Goal: Task Accomplishment & Management: Complete application form

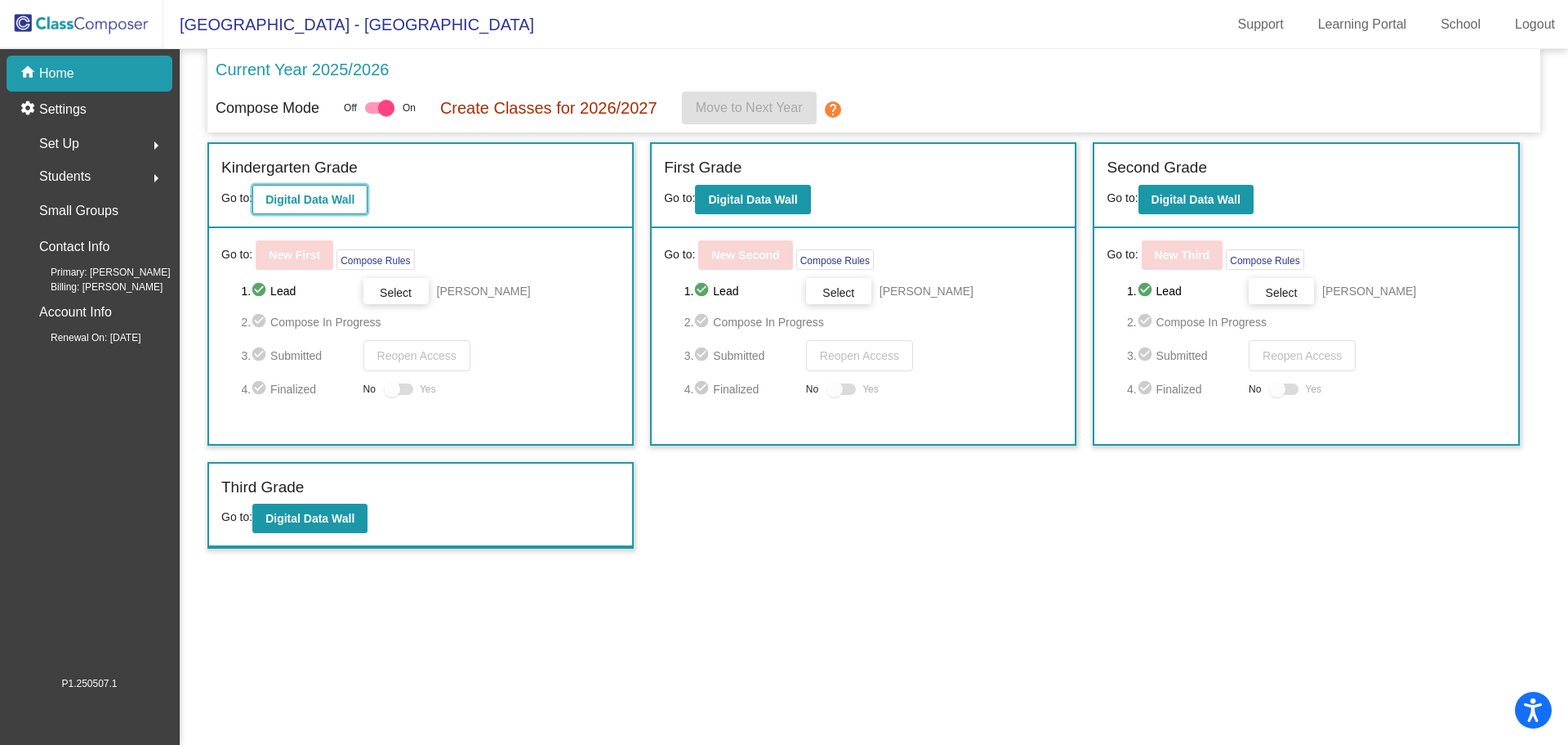
click at [312, 199] on b "Digital Data Wall" at bounding box center [310, 199] width 89 height 13
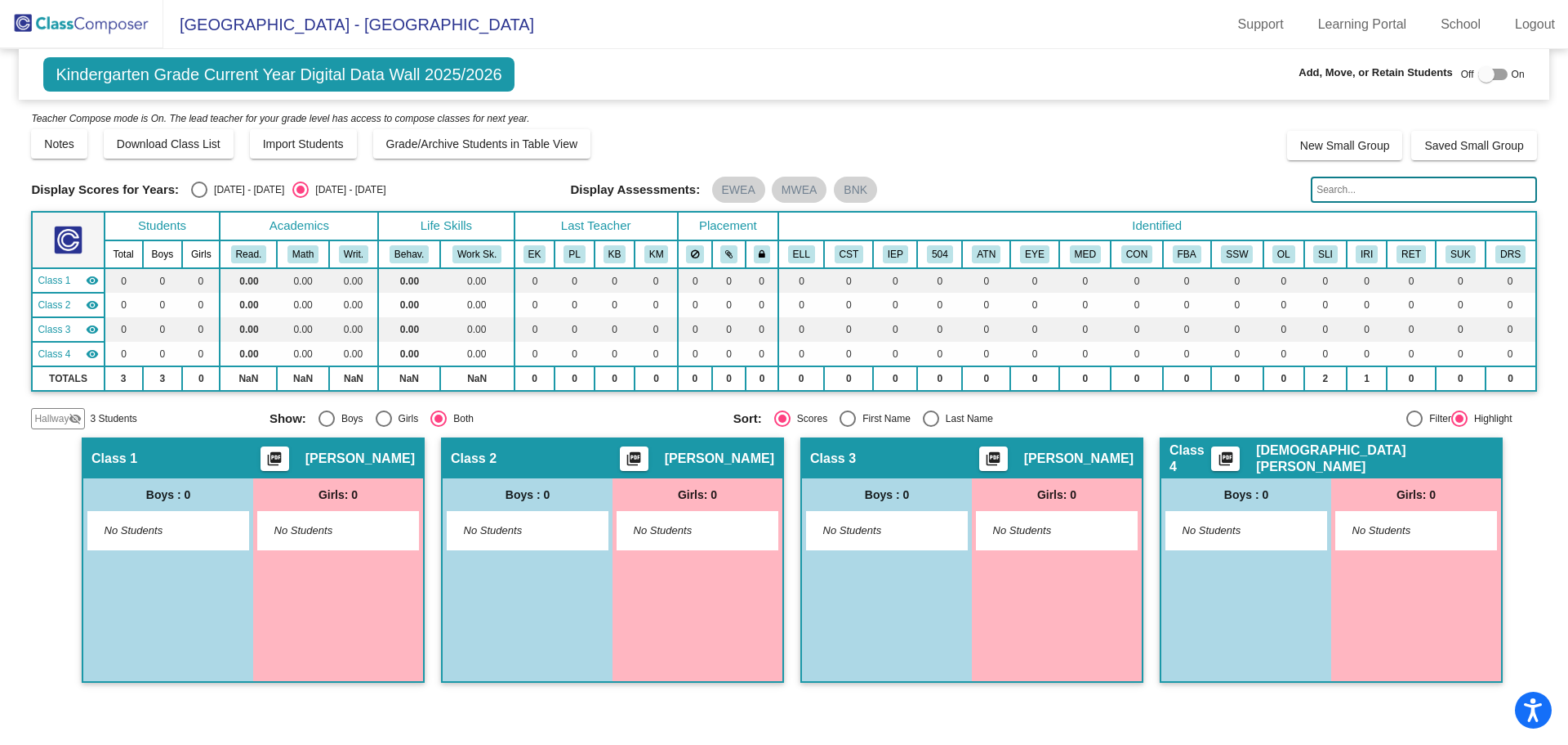
click at [125, 33] on img at bounding box center [81, 24] width 163 height 48
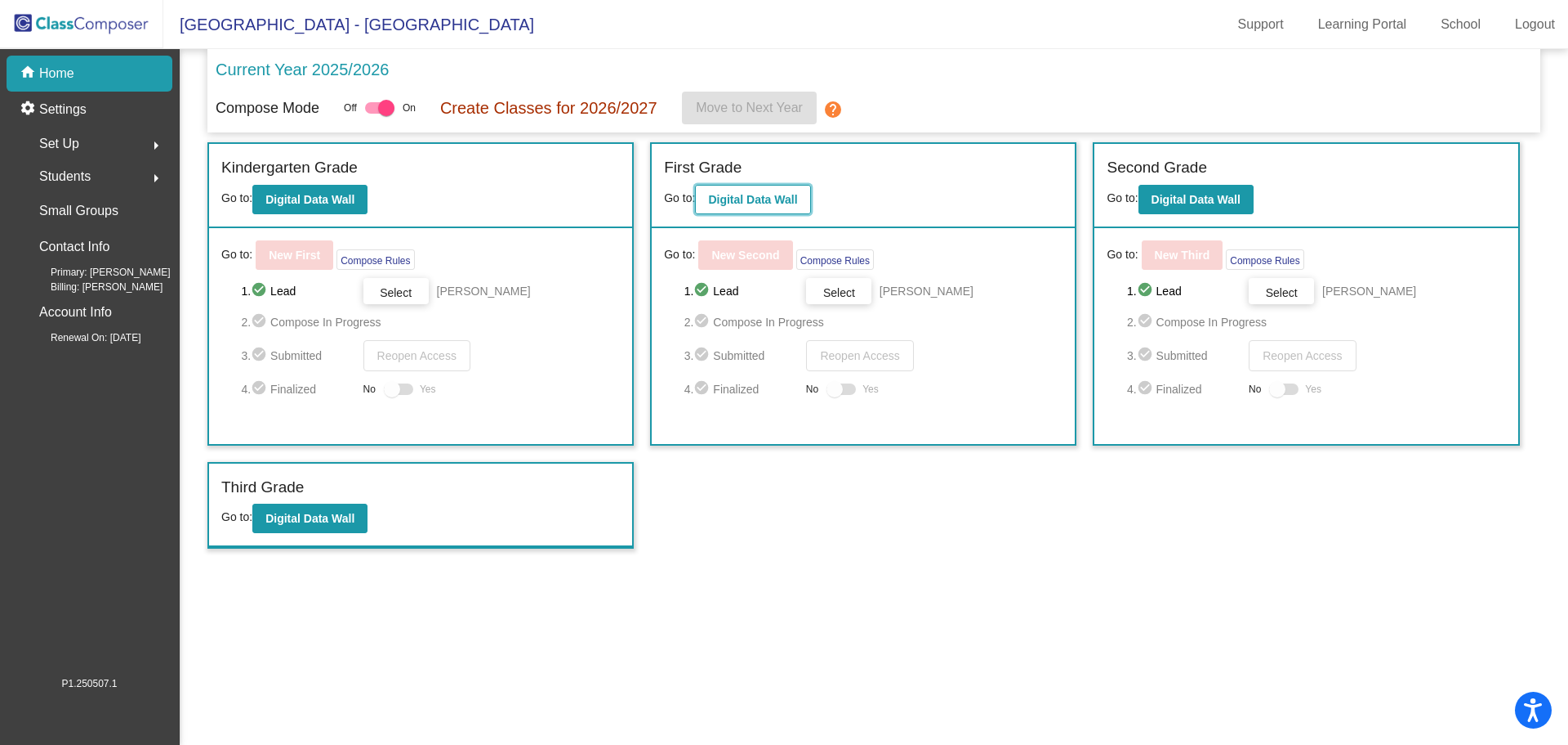
click at [772, 195] on b "Digital Data Wall" at bounding box center [753, 199] width 89 height 13
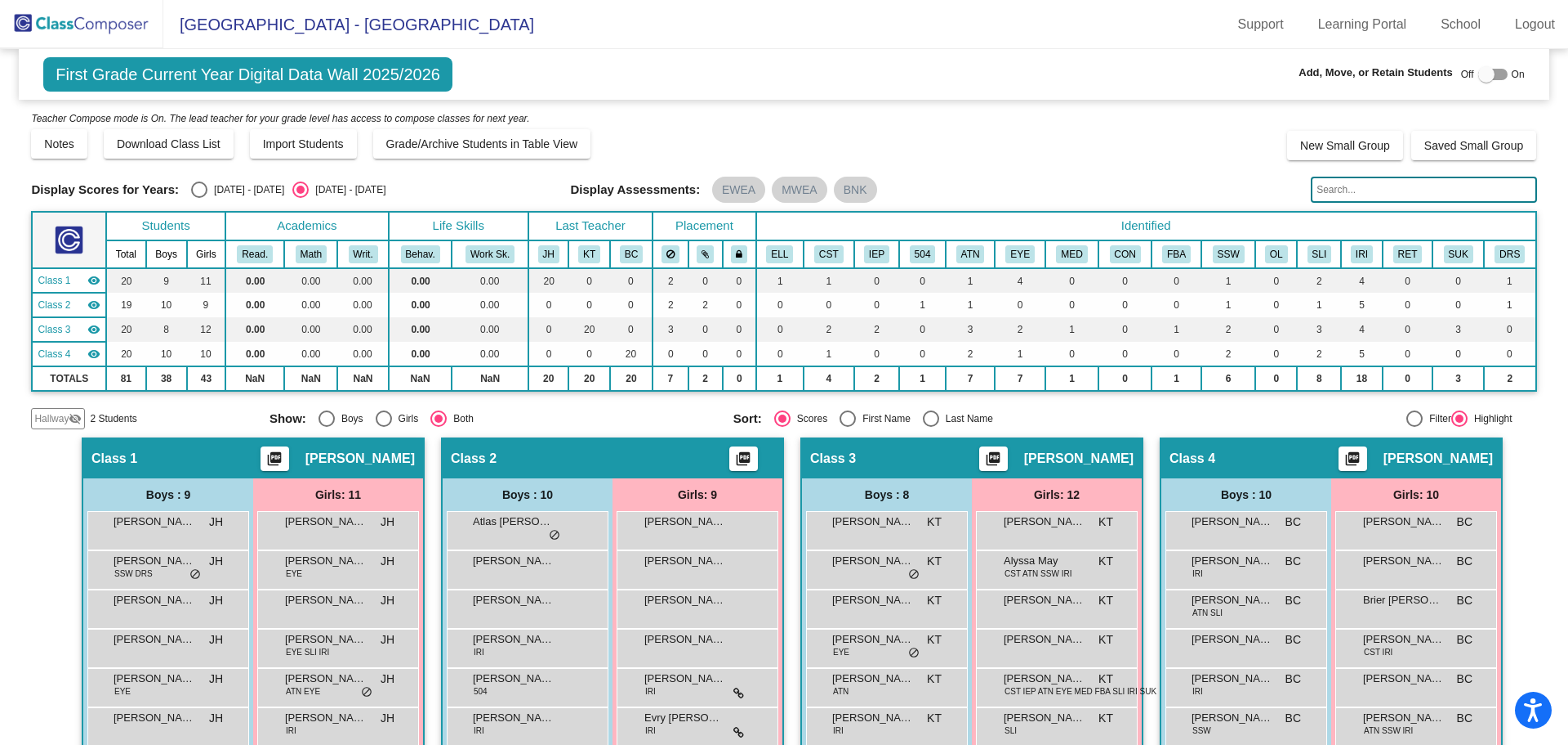
click at [132, 16] on img at bounding box center [81, 24] width 163 height 48
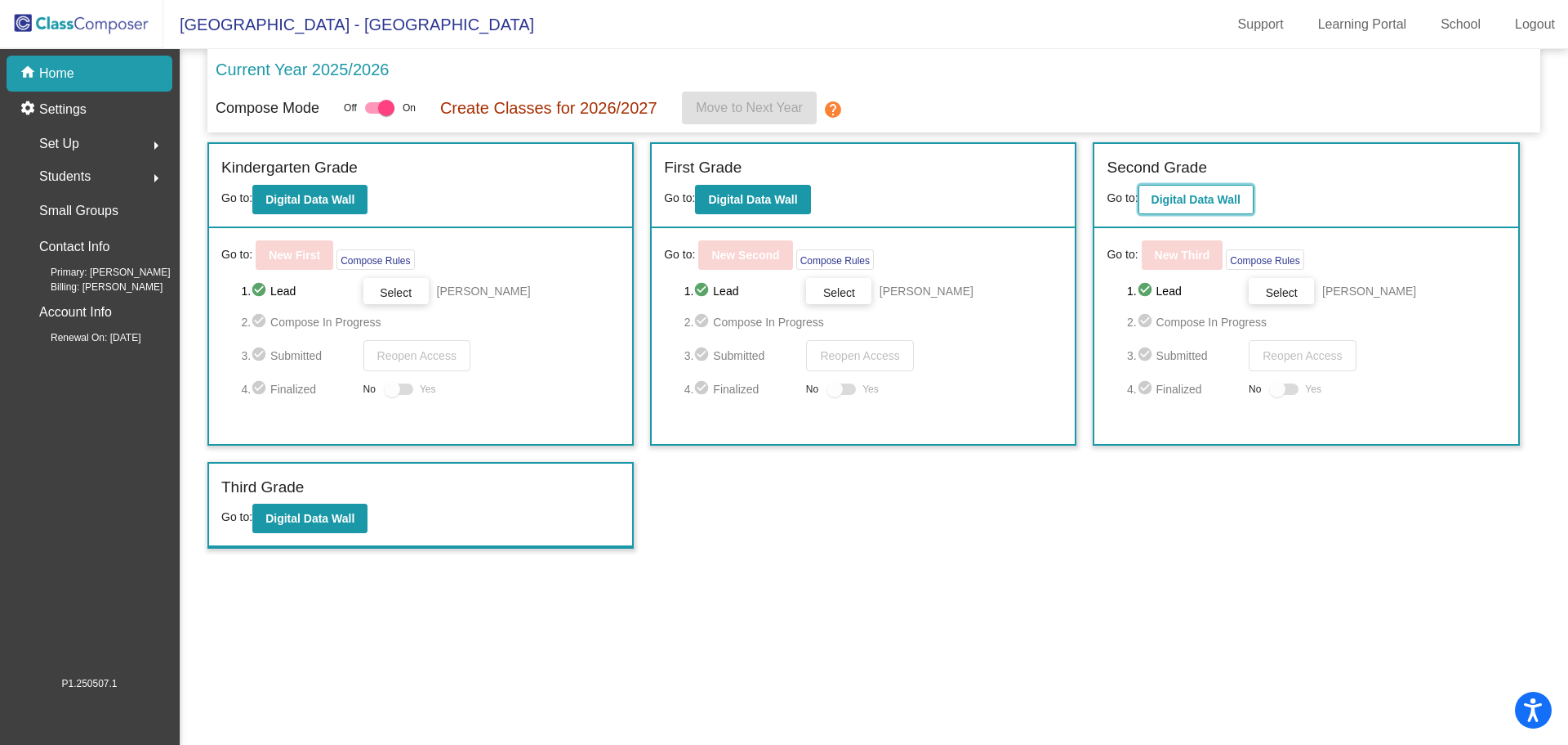
click at [1200, 190] on button "Digital Data Wall" at bounding box center [1195, 199] width 115 height 29
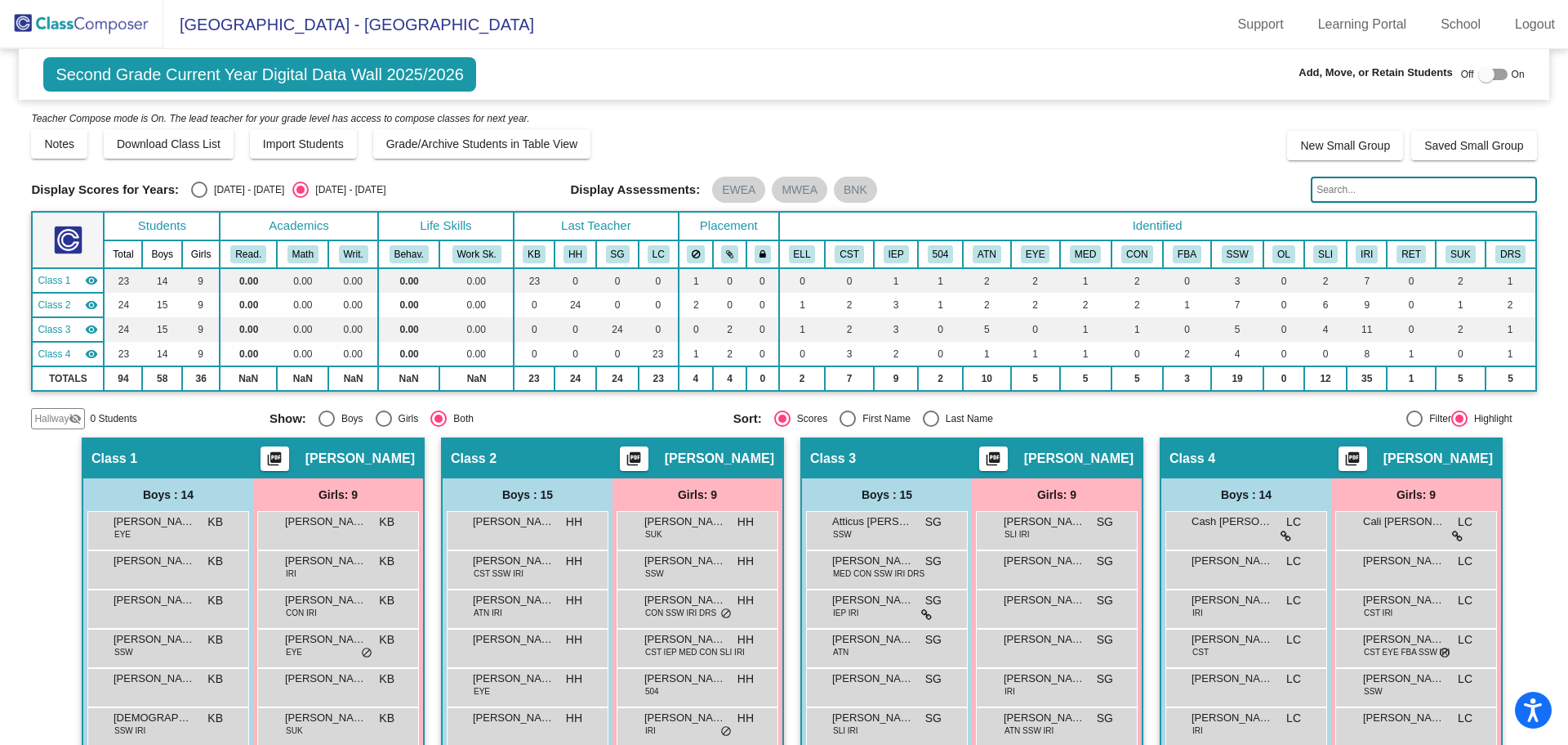
click at [91, 26] on img at bounding box center [81, 24] width 163 height 48
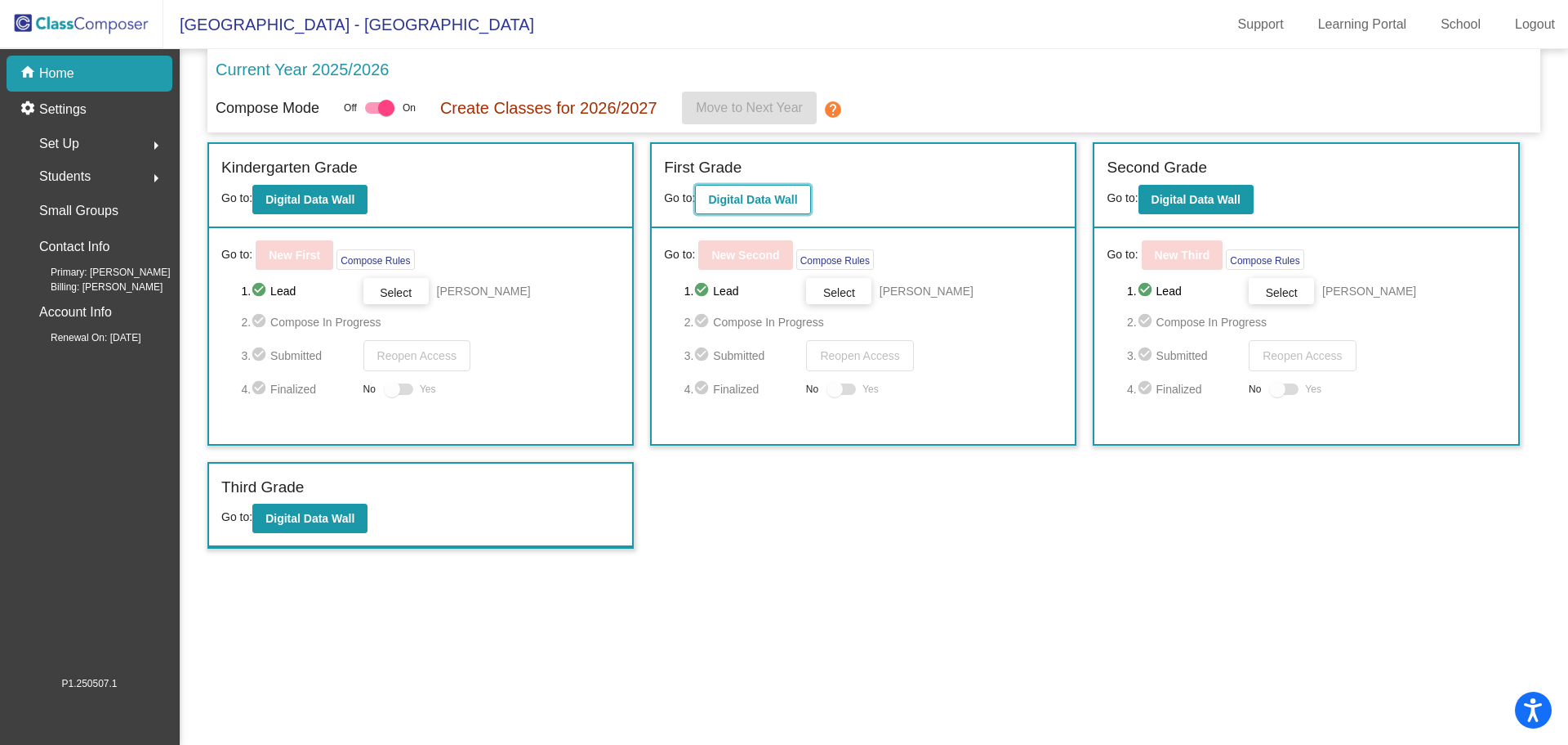
click at [718, 197] on b "Digital Data Wall" at bounding box center [753, 199] width 89 height 13
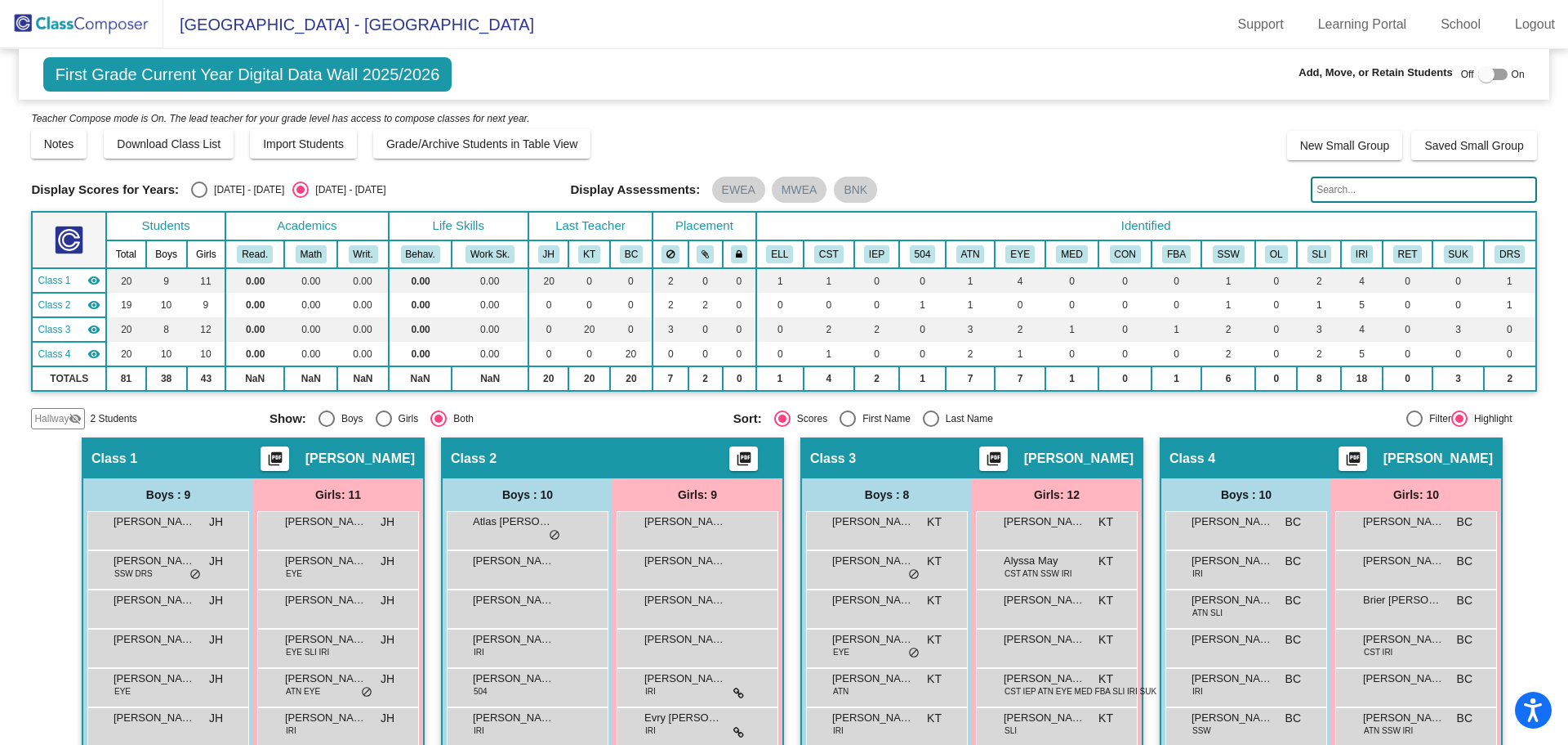
click at [119, 20] on img at bounding box center [81, 24] width 163 height 48
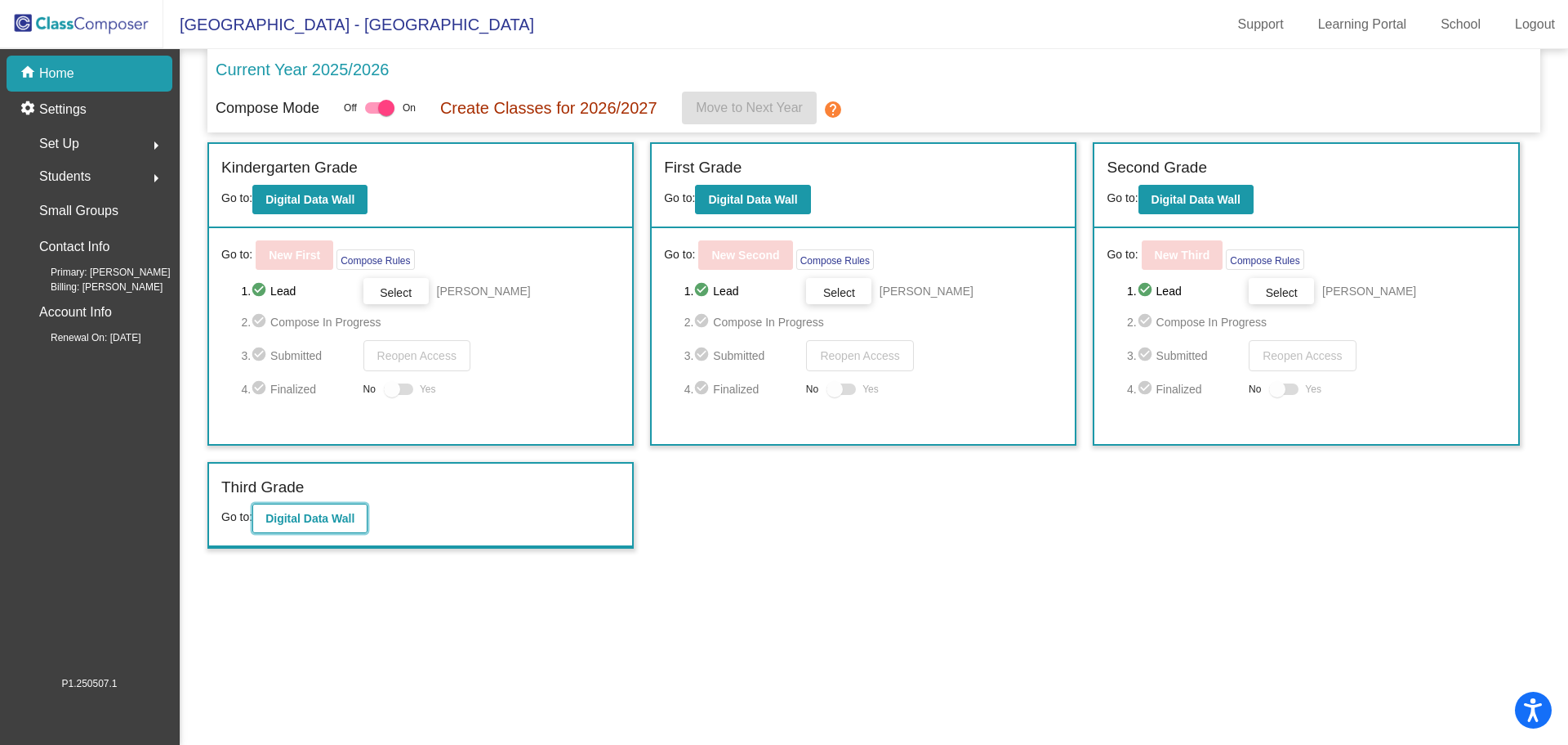
click at [300, 516] on b "Digital Data Wall" at bounding box center [310, 518] width 89 height 13
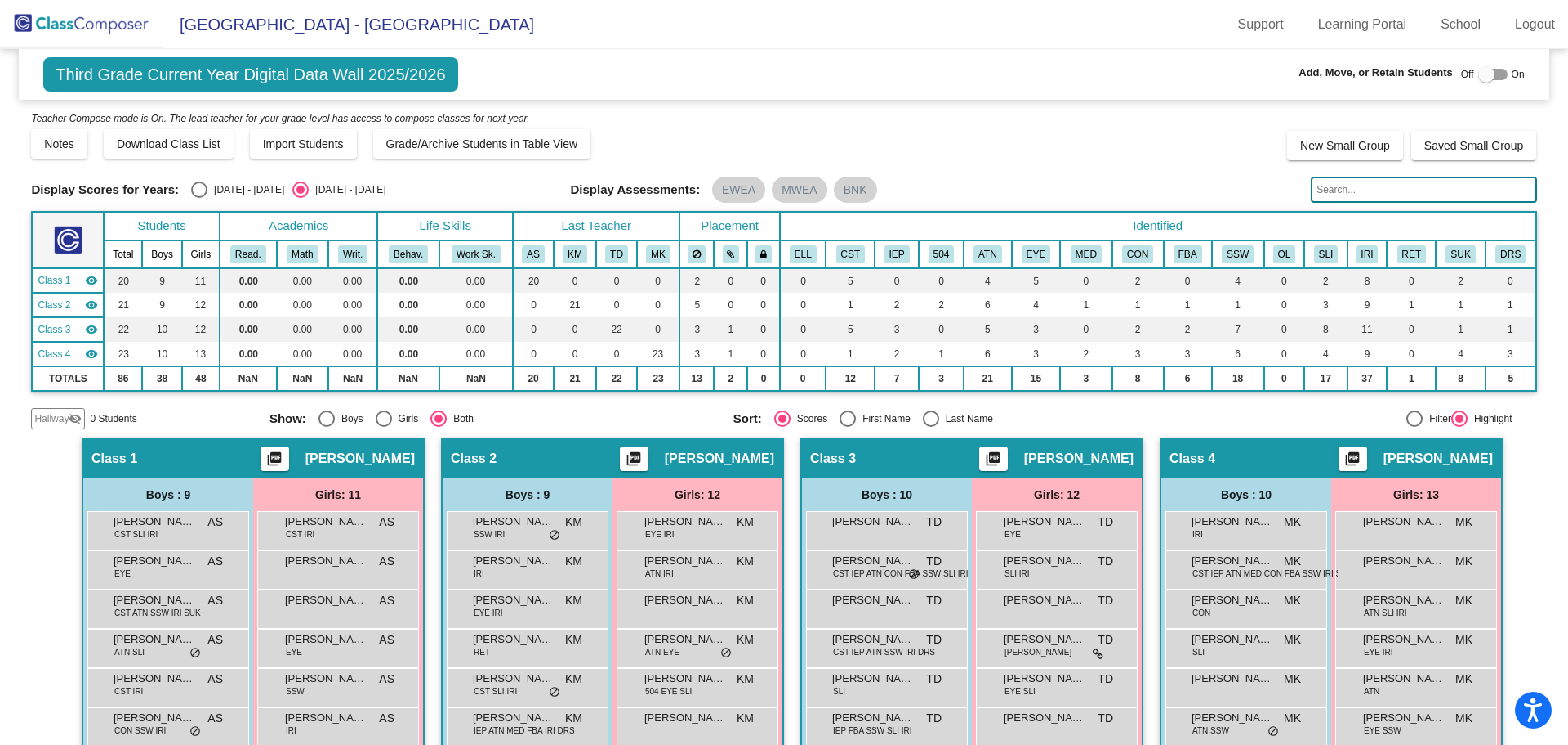
click at [1490, 69] on div at bounding box center [1492, 74] width 29 height 11
checkbox input "true"
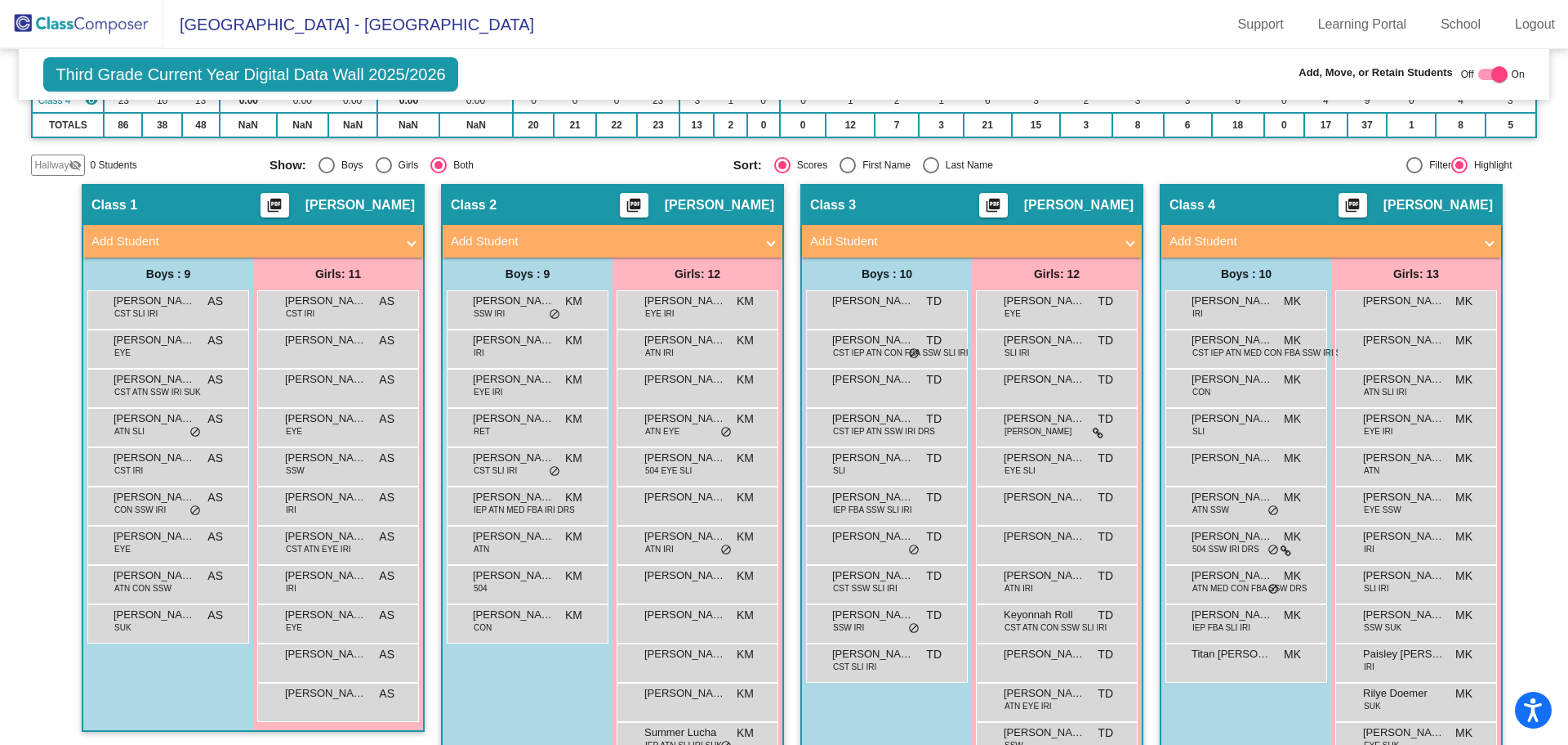
scroll to position [335, 0]
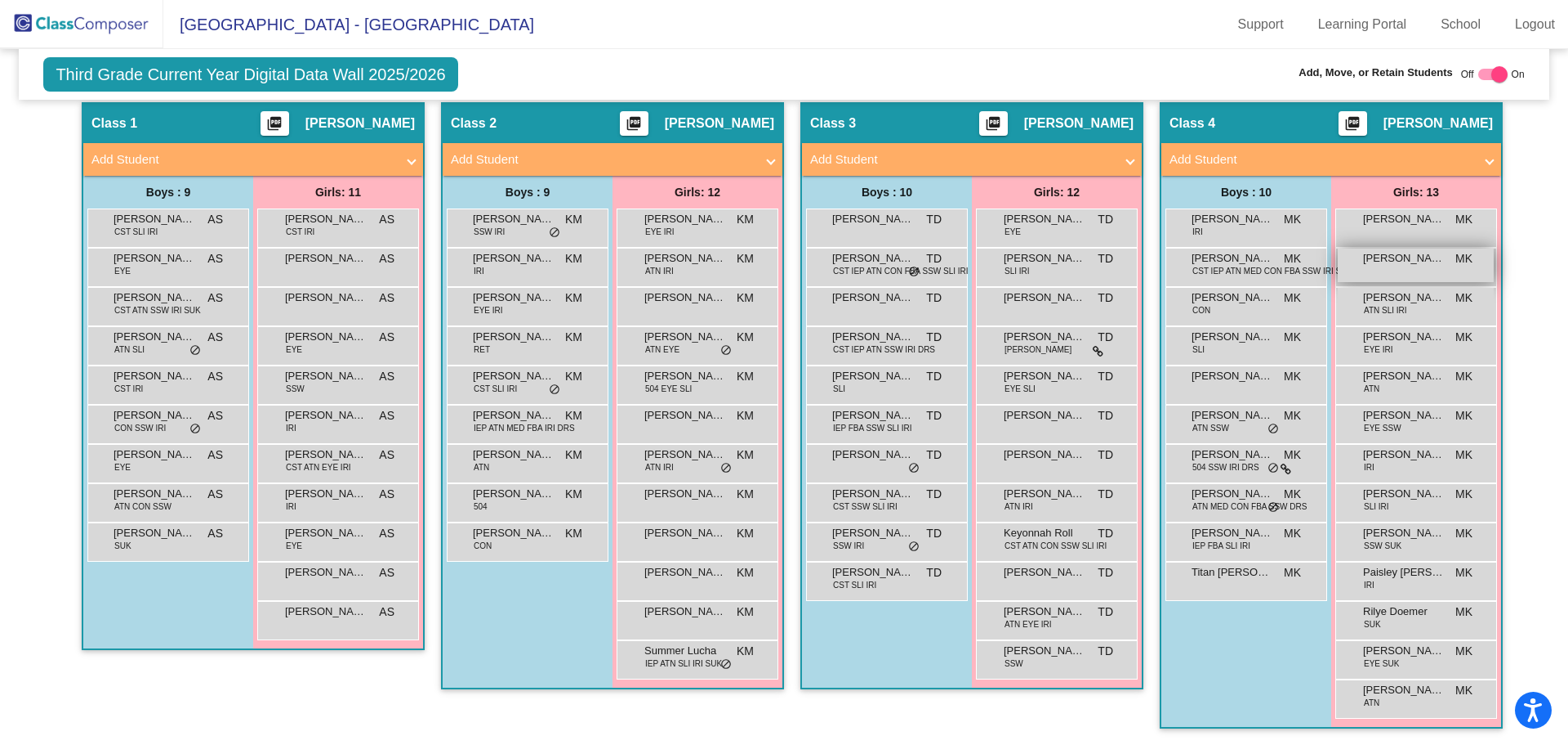
click at [1403, 261] on span "[PERSON_NAME]" at bounding box center [1404, 258] width 82 height 16
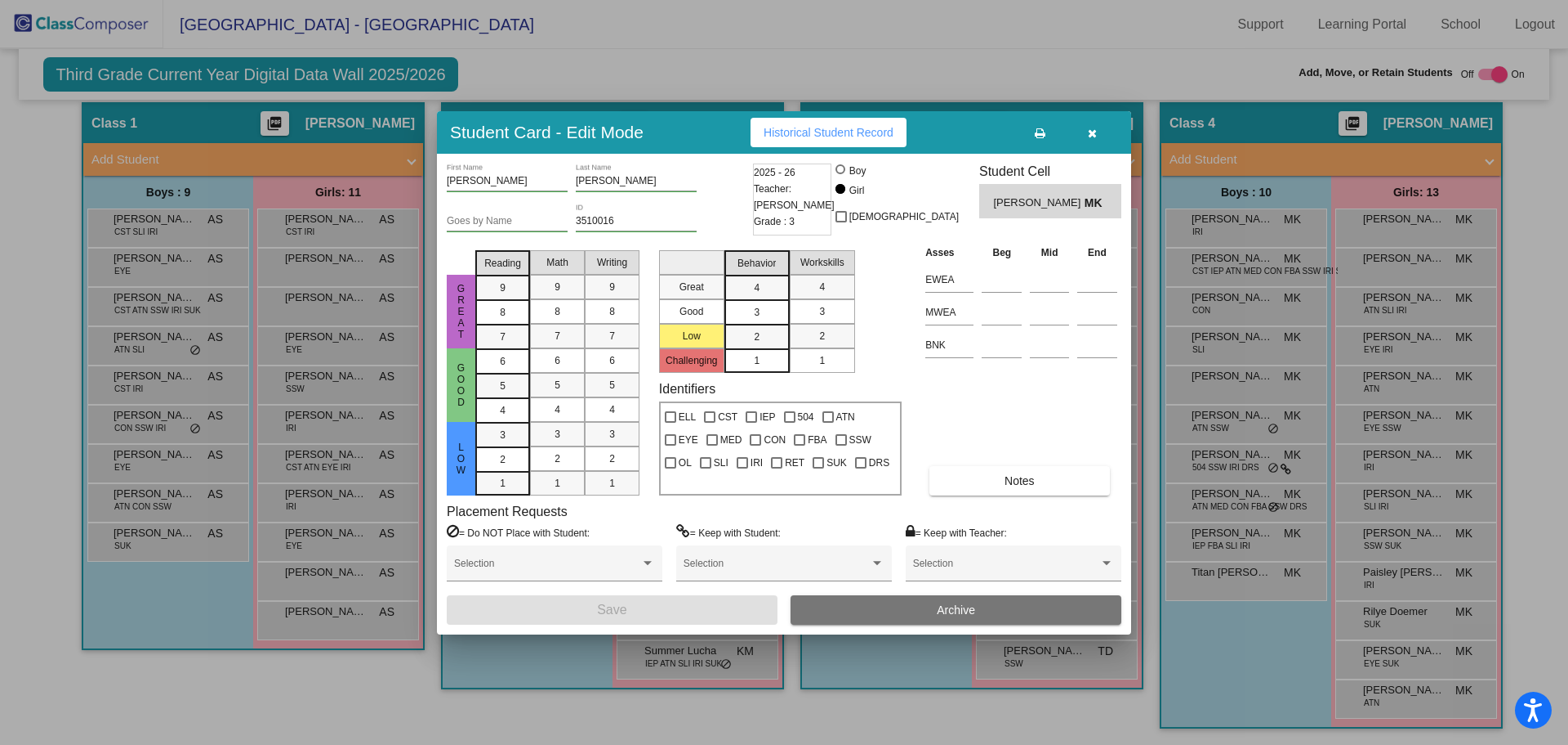
click at [1096, 130] on icon "button" at bounding box center [1092, 132] width 9 height 11
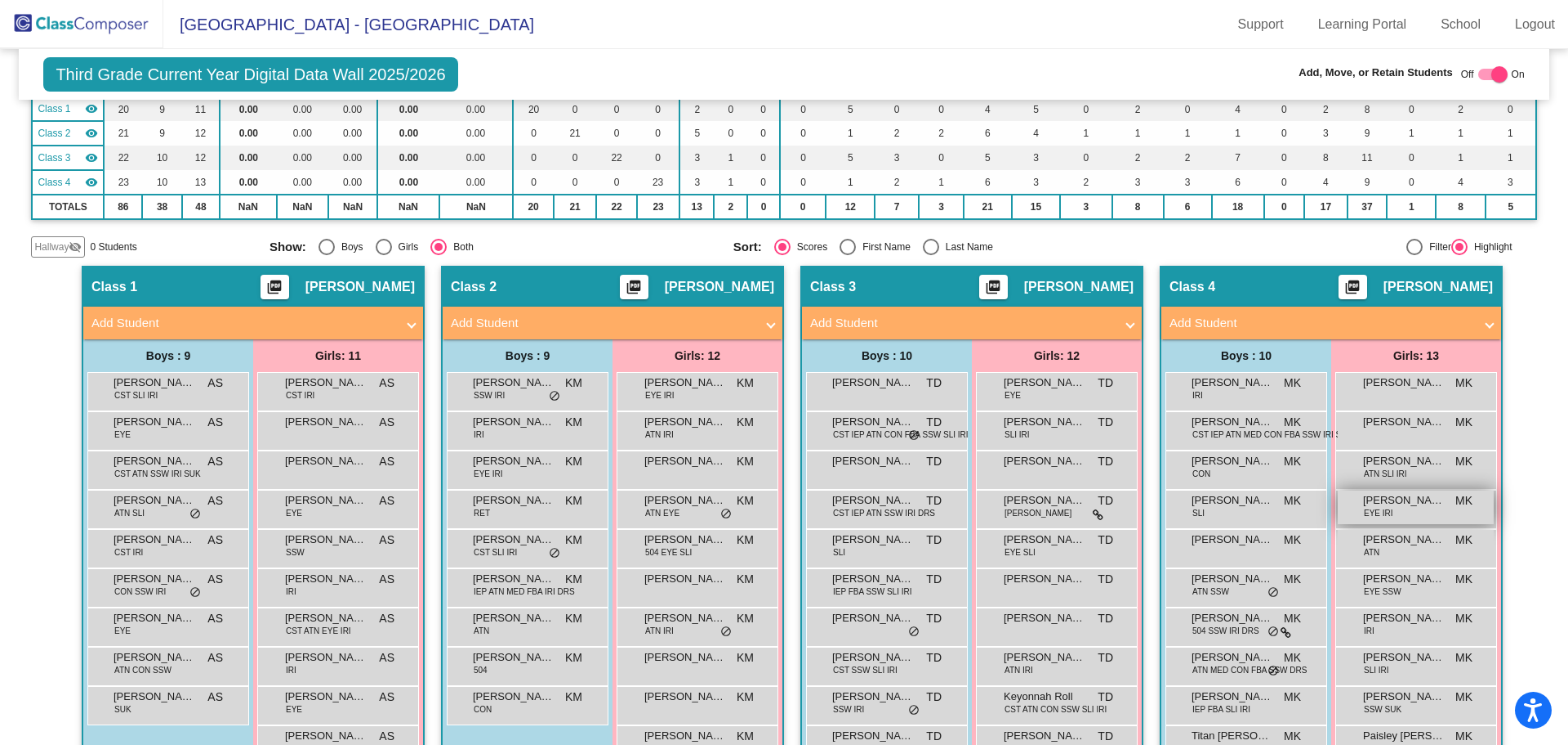
scroll to position [253, 0]
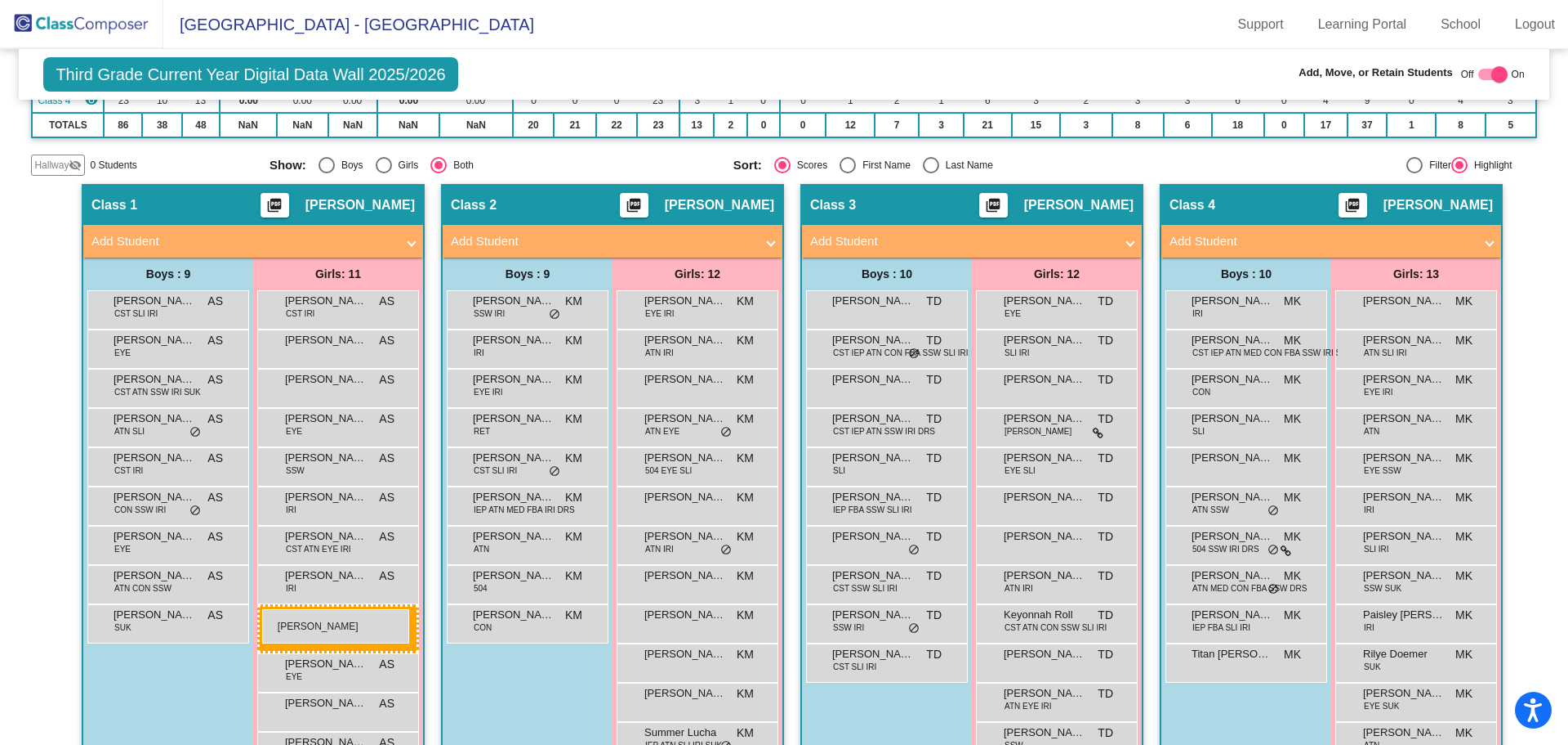
drag, startPoint x: 1410, startPoint y: 341, endPoint x: 261, endPoint y: 611, distance: 1180.3
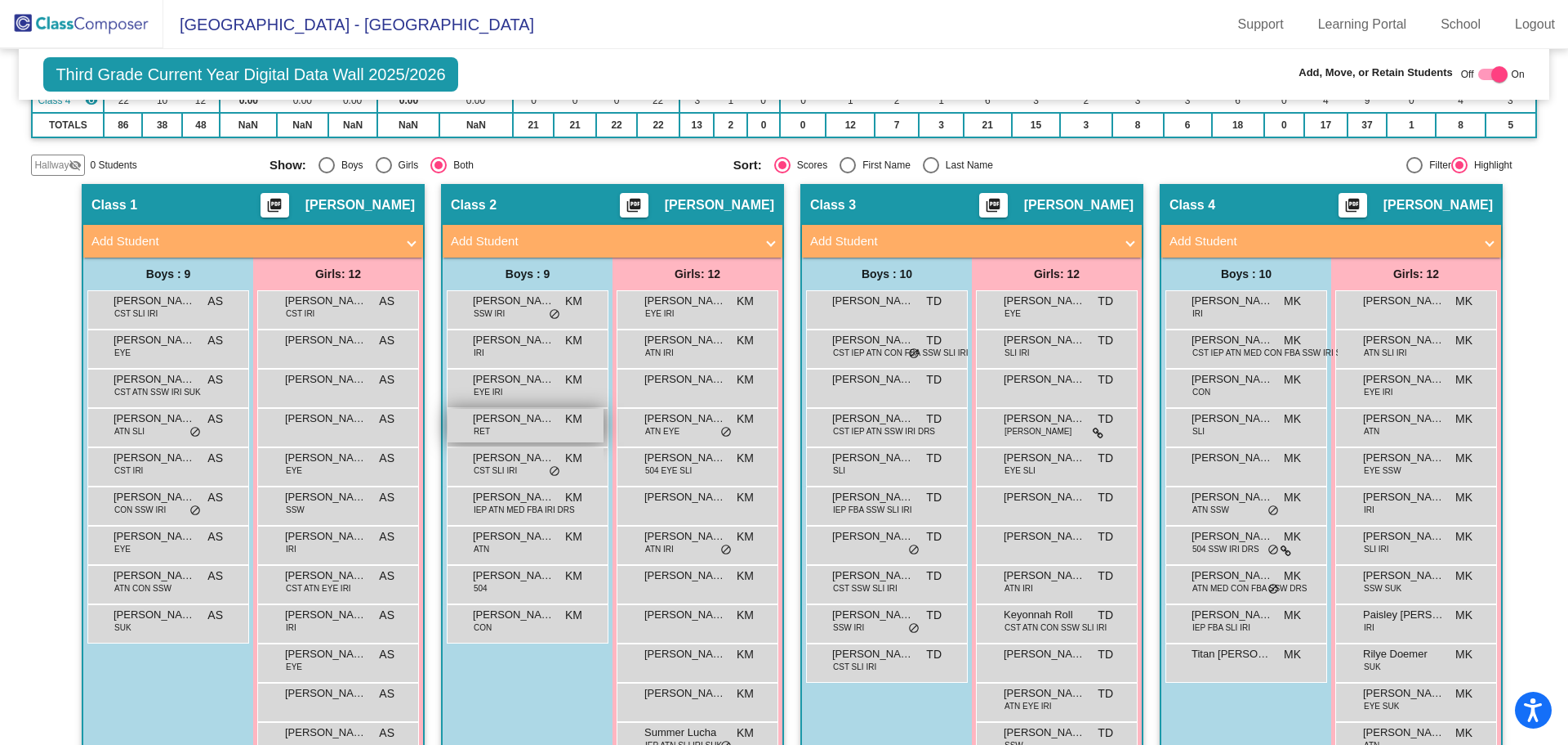
scroll to position [0, 0]
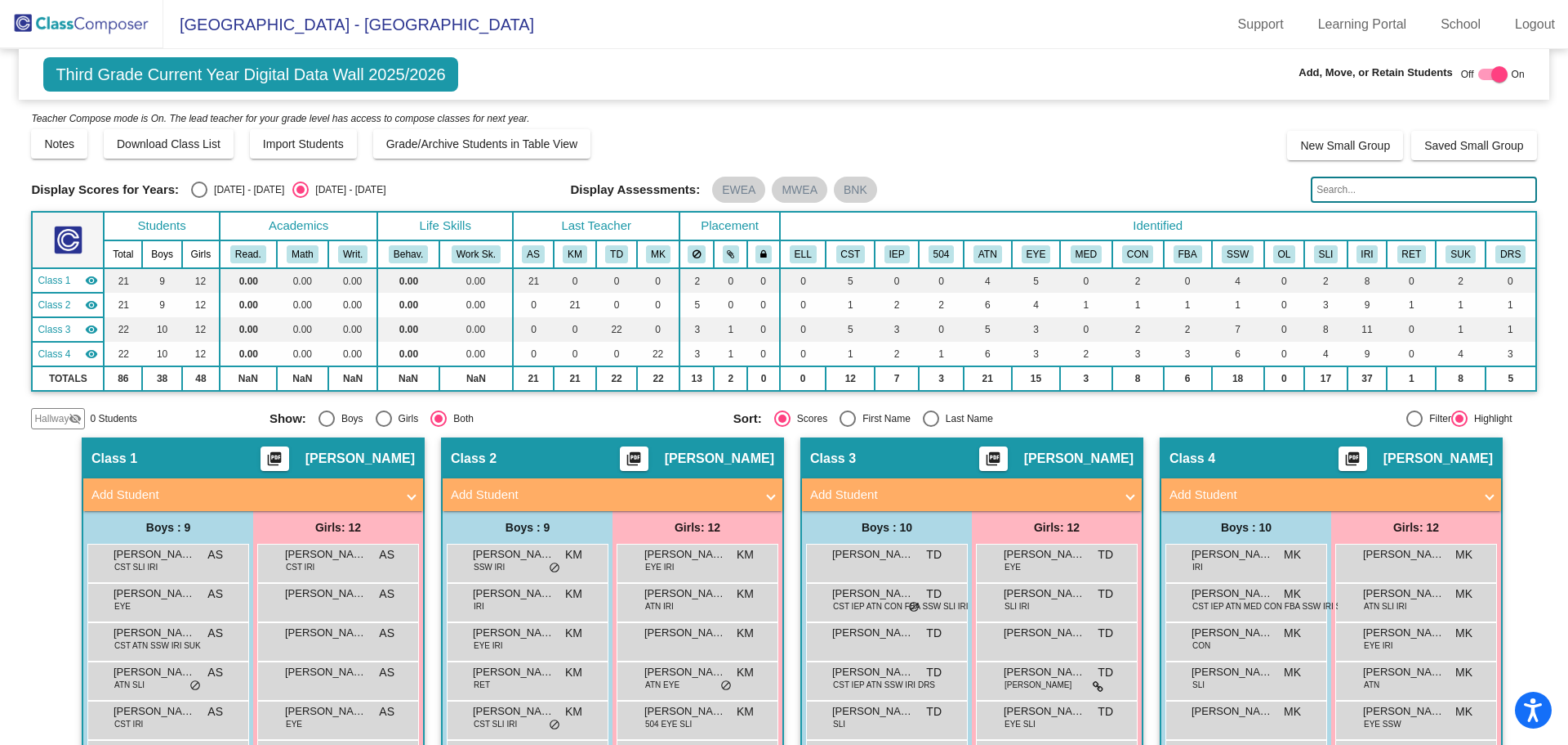
click at [51, 83] on span "Third Grade Current Year Digital Data Wall 2025/2026" at bounding box center [250, 74] width 414 height 34
click at [78, 75] on span "Third Grade Current Year Digital Data Wall 2025/2026" at bounding box center [250, 74] width 414 height 34
click at [102, 29] on img at bounding box center [81, 24] width 163 height 48
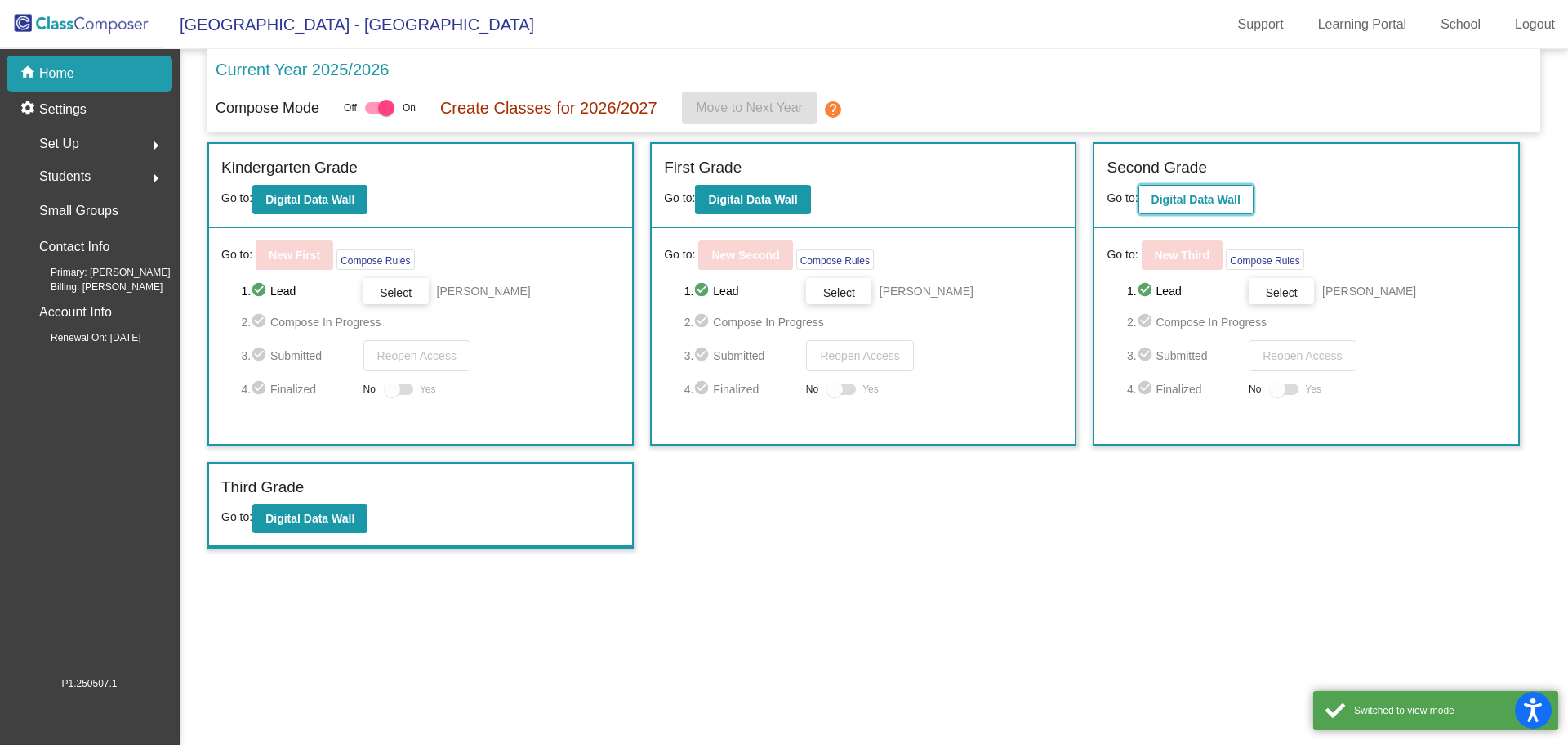
click at [1160, 196] on b "Digital Data Wall" at bounding box center [1195, 199] width 89 height 13
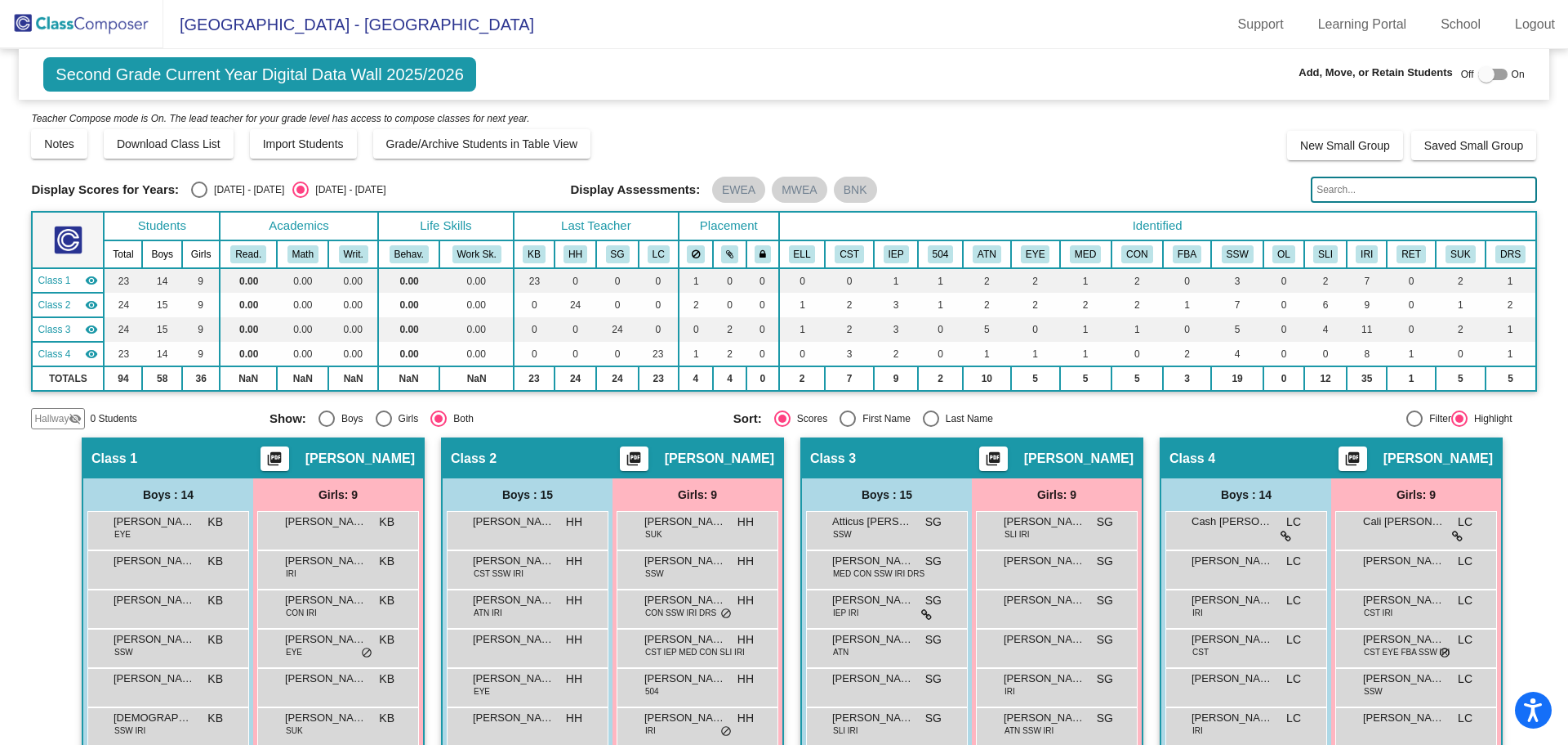
click at [1318, 185] on input "text" at bounding box center [1424, 190] width 226 height 26
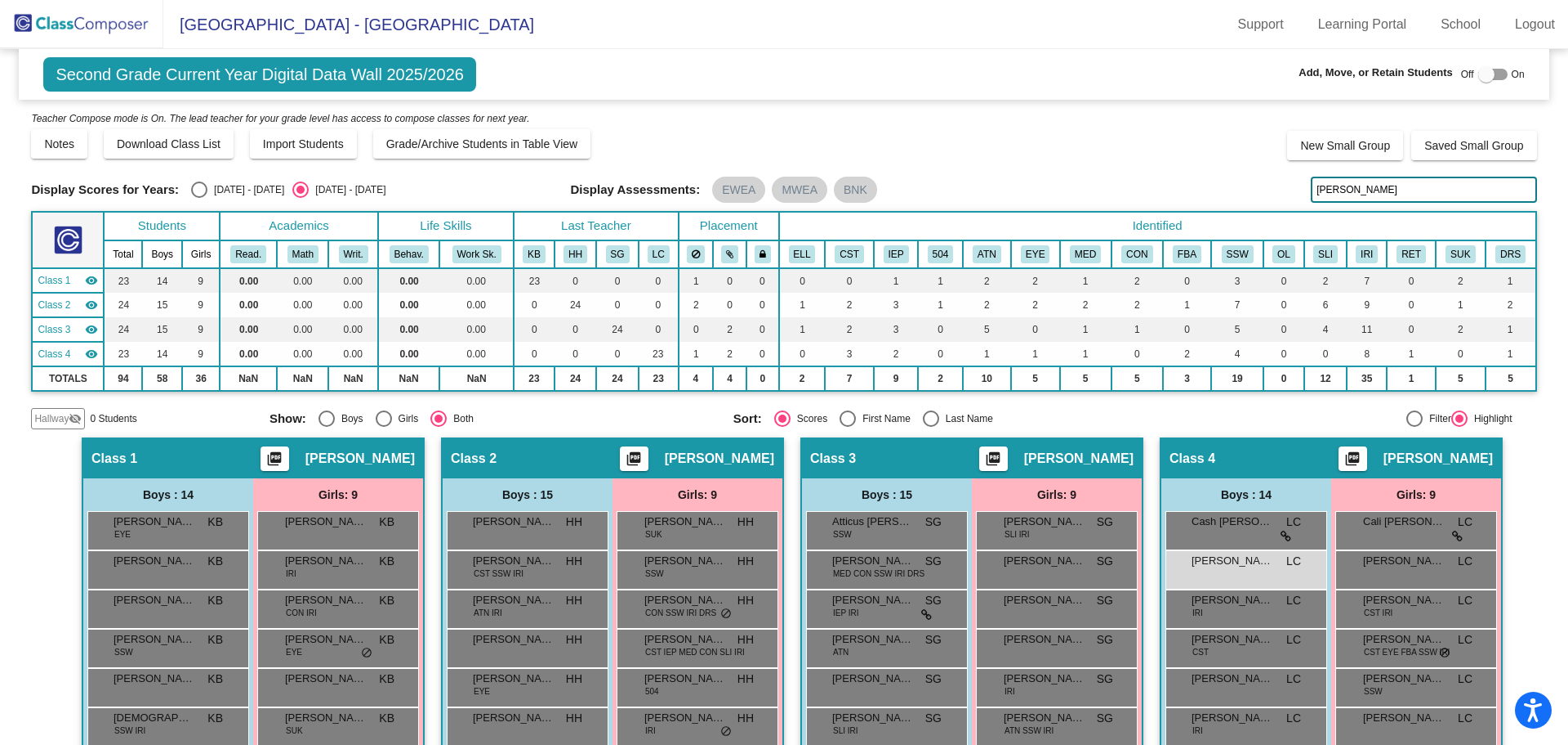
scroll to position [245, 0]
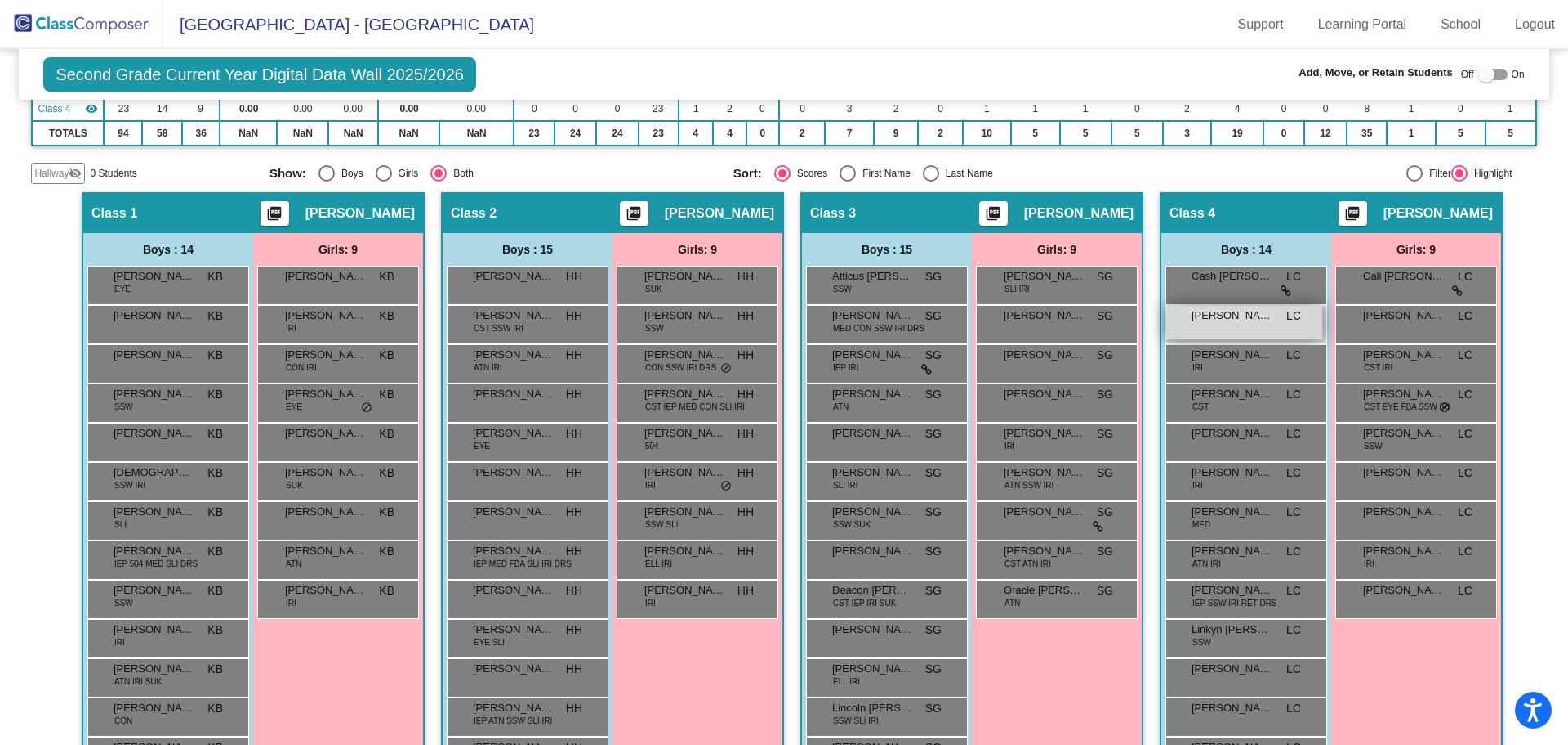
type input "[PERSON_NAME]"
click at [1213, 319] on span "[PERSON_NAME]" at bounding box center [1232, 315] width 82 height 16
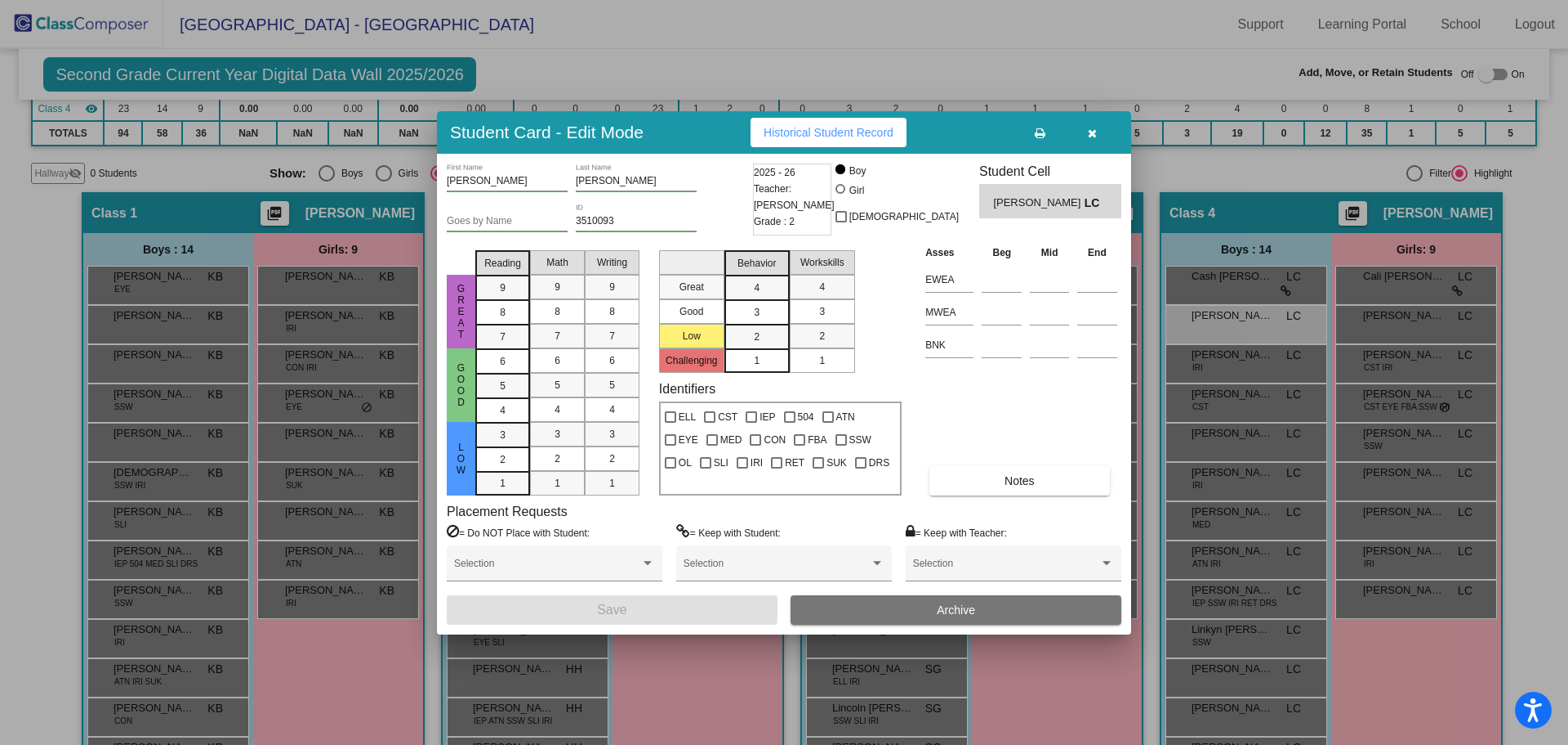
click at [975, 606] on span "Archive" at bounding box center [955, 609] width 38 height 13
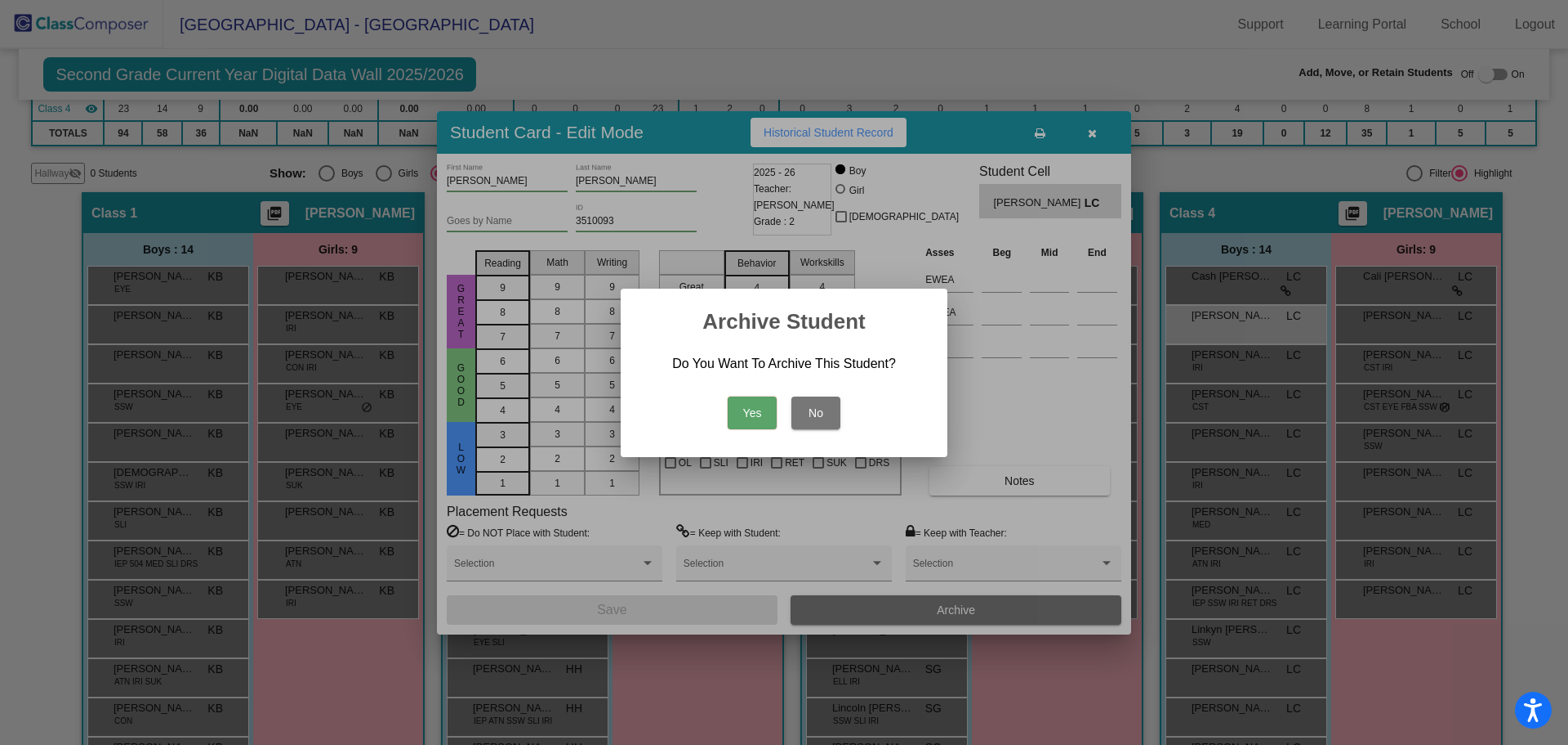
click at [763, 408] on button "Yes" at bounding box center [752, 412] width 49 height 33
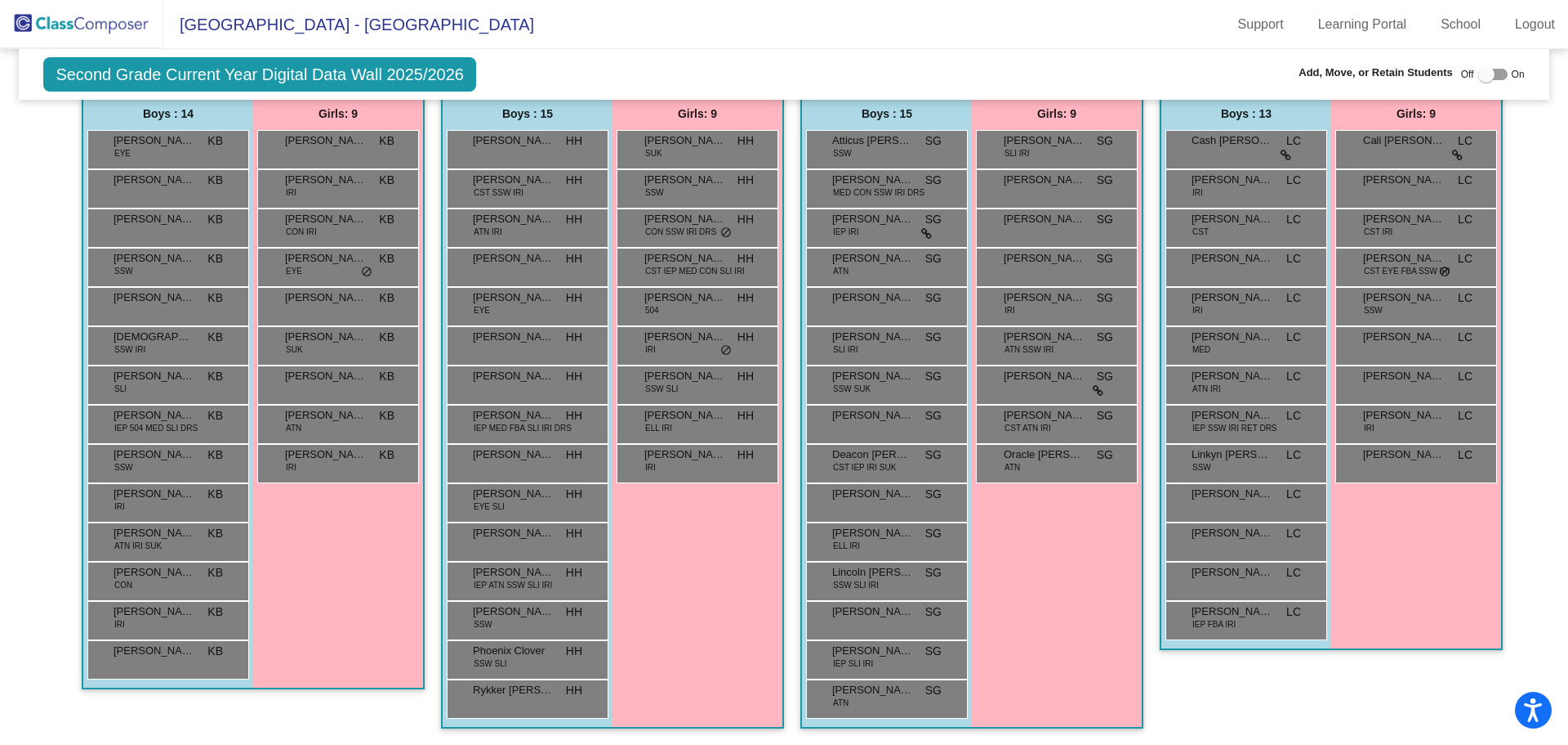
scroll to position [136, 0]
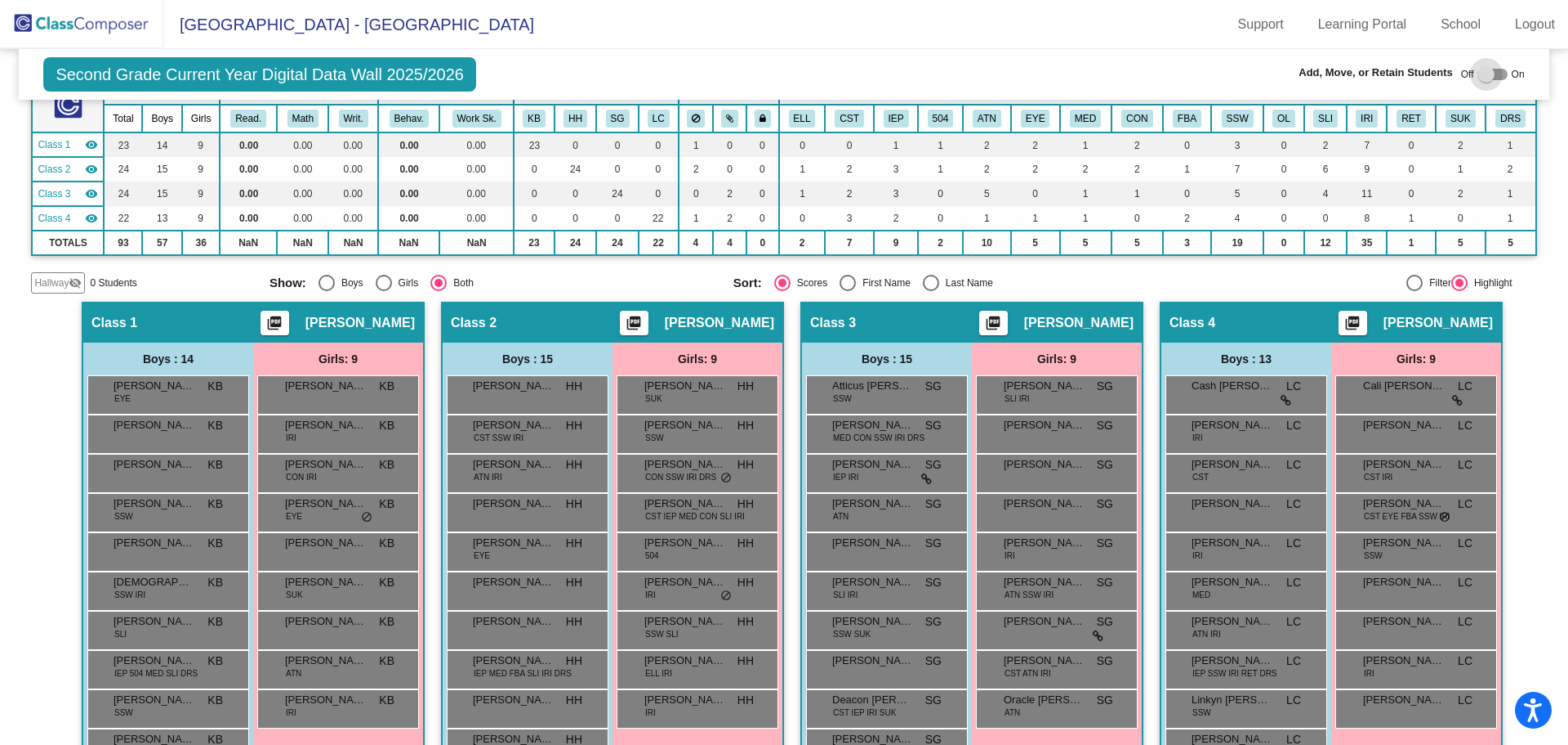
click at [1490, 78] on div at bounding box center [1492, 74] width 29 height 11
checkbox input "true"
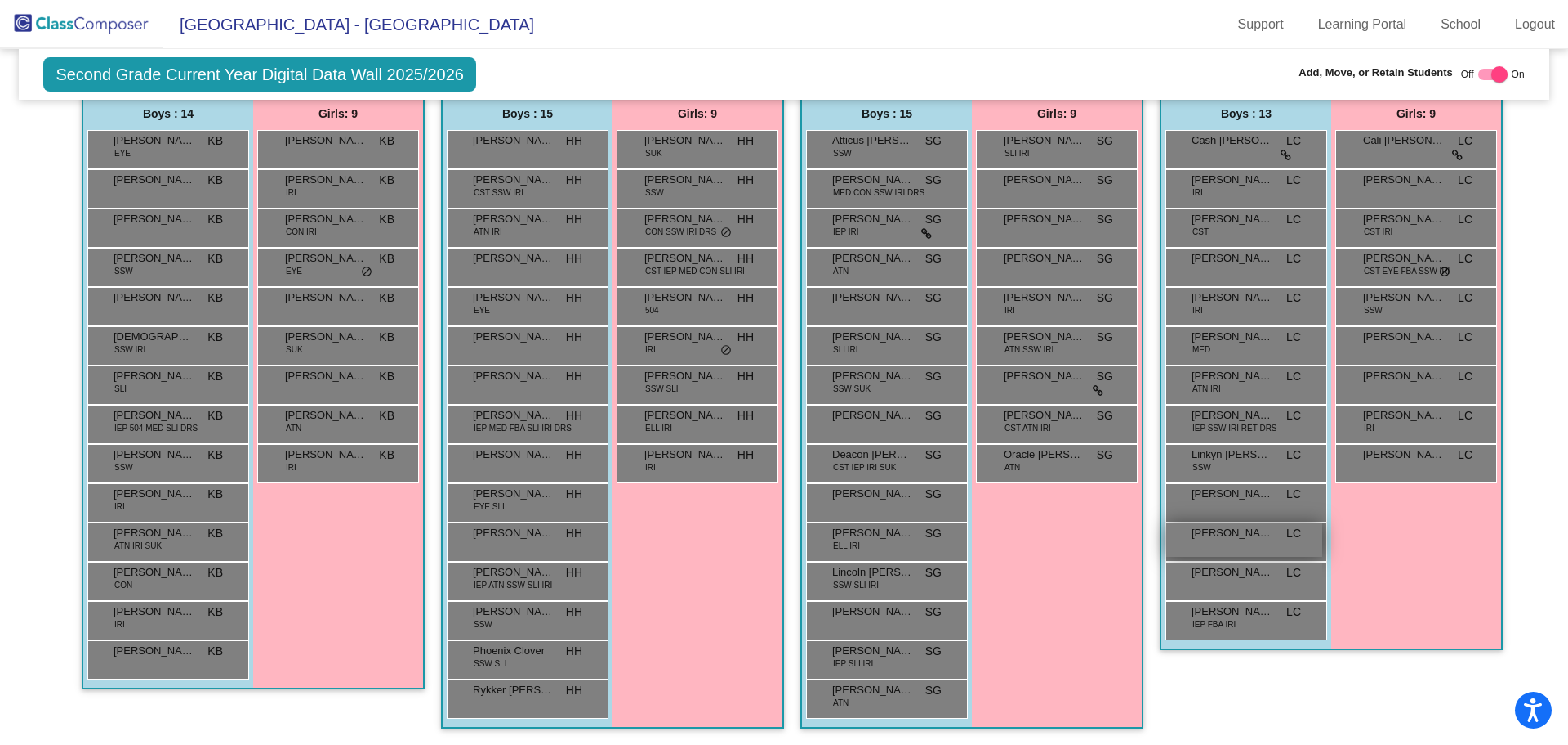
scroll to position [0, 0]
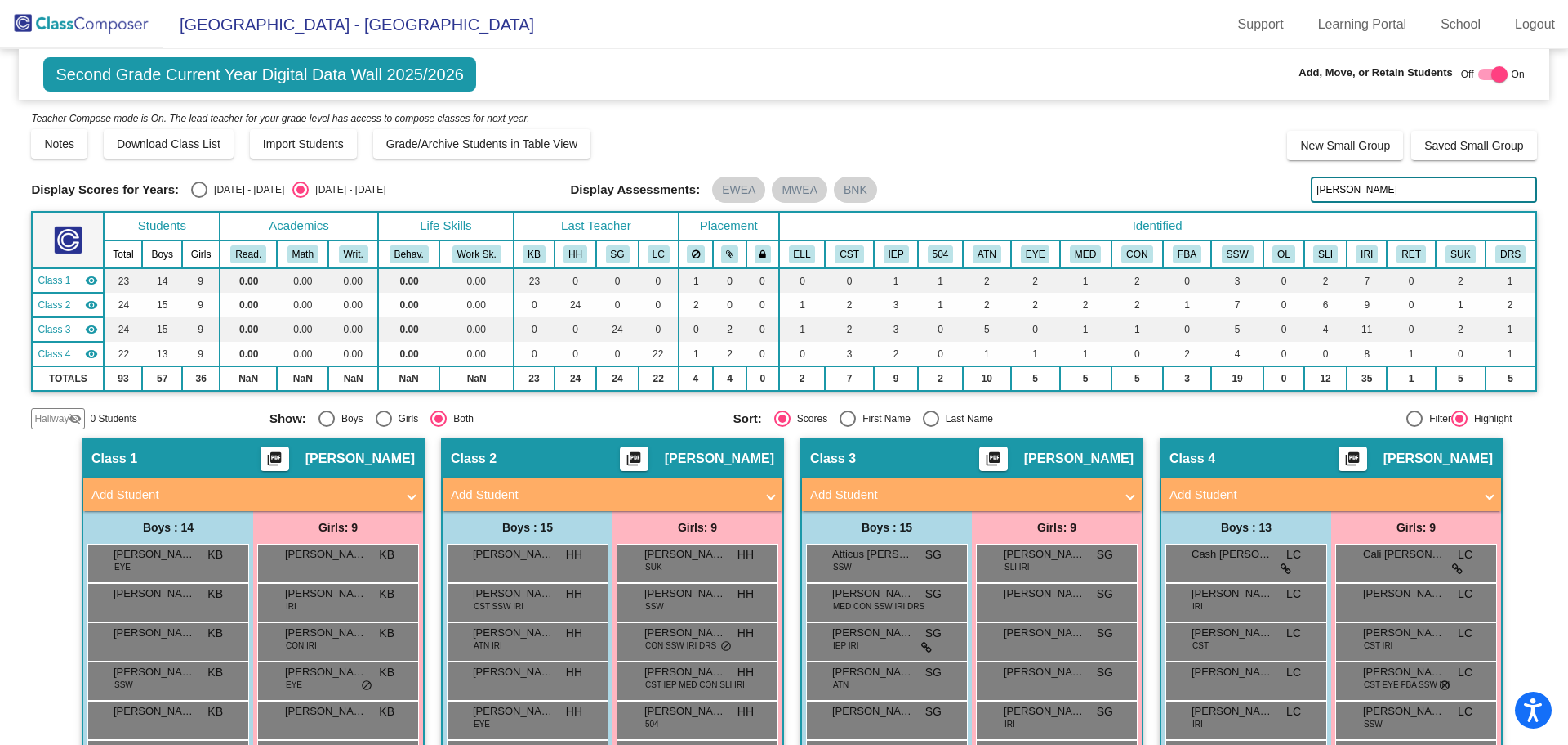
drag, startPoint x: 1347, startPoint y: 190, endPoint x: 1222, endPoint y: 177, distance: 125.7
click at [1222, 177] on div "Display Scores for Years: [DATE] - [DATE] [DATE] - [DATE] Display Assessments: …" at bounding box center [784, 190] width 1505 height 26
type input "tay"
click at [1218, 639] on span "[PERSON_NAME]" at bounding box center [1232, 632] width 82 height 16
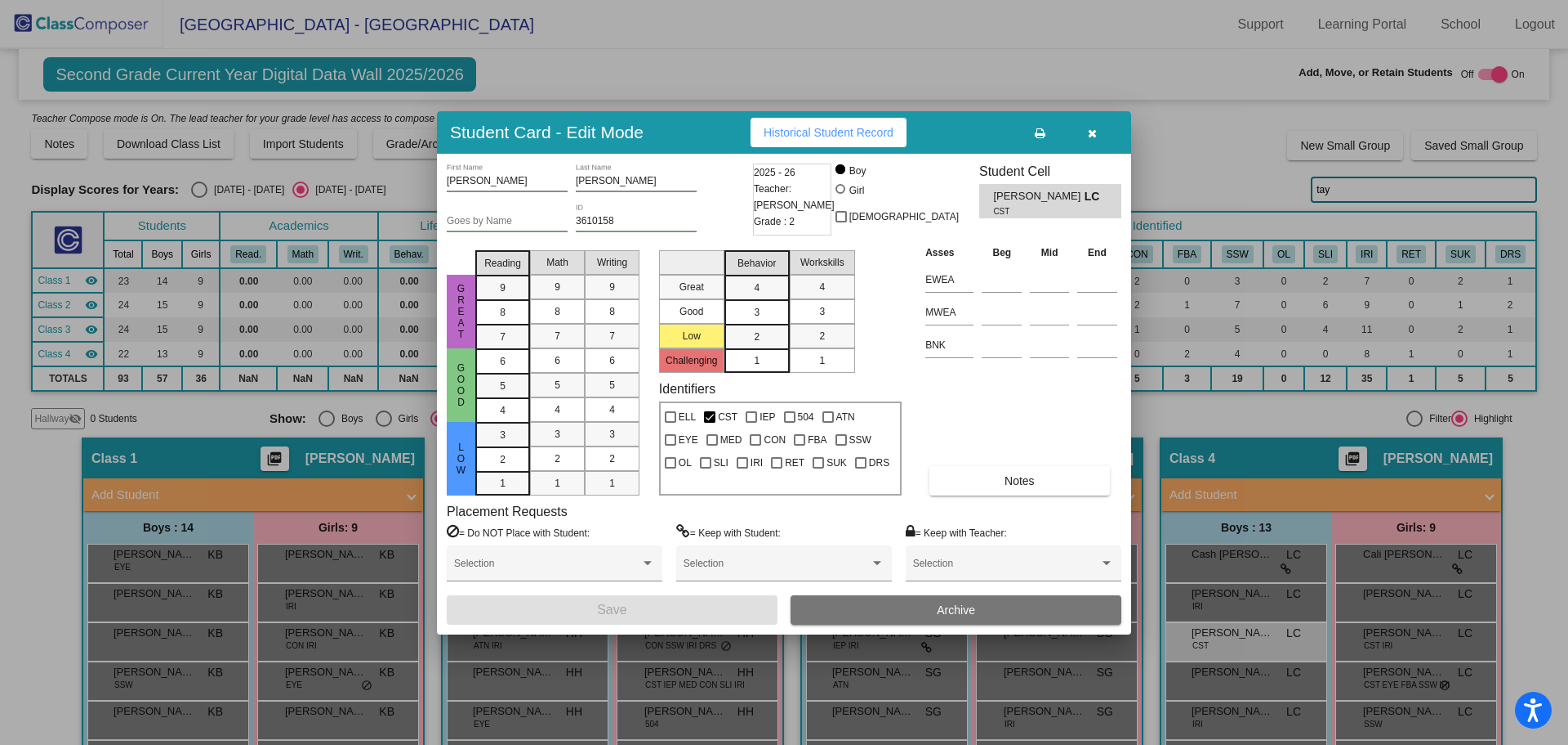
click at [1088, 132] on icon "button" at bounding box center [1092, 132] width 9 height 11
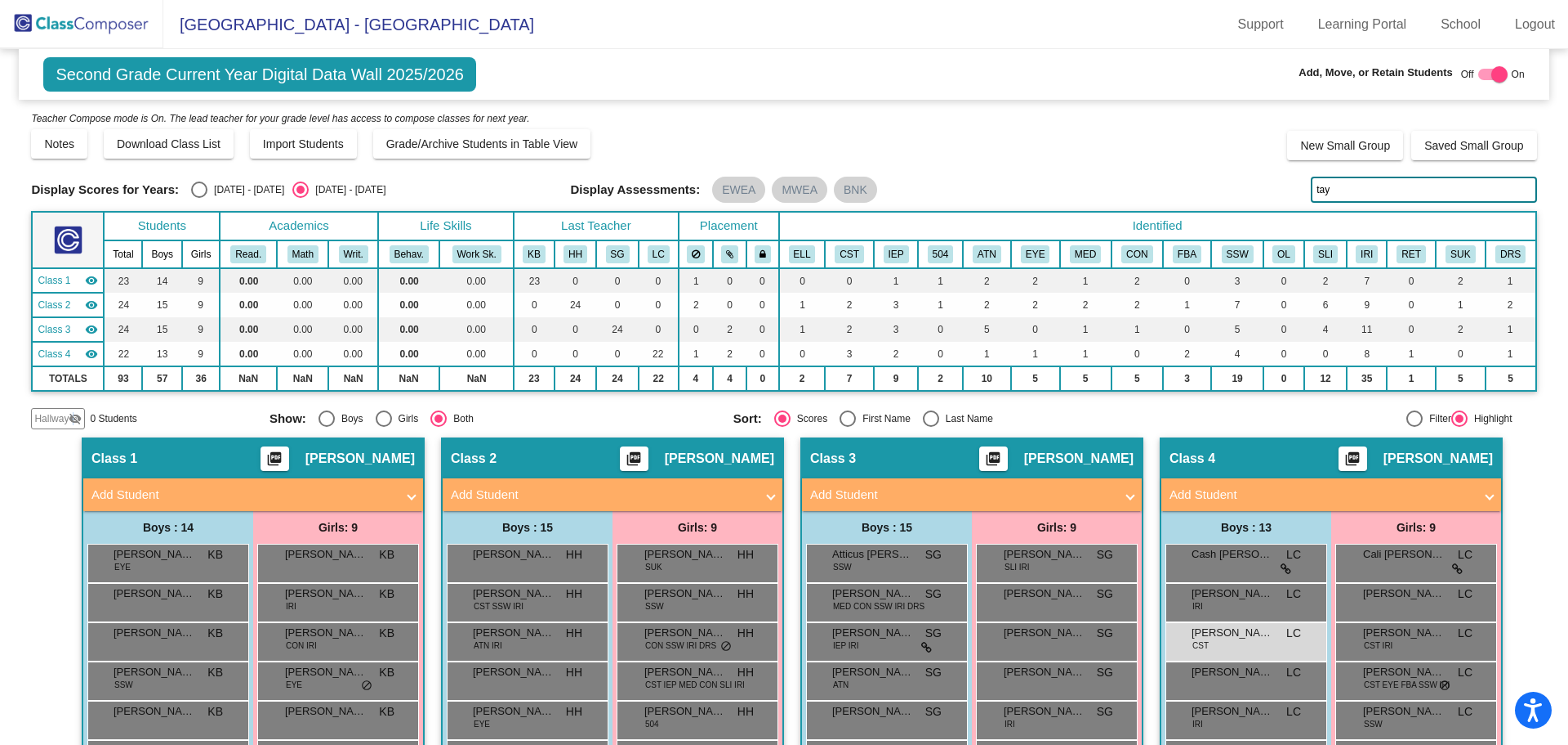
click at [72, 418] on mat-icon "visibility_off" at bounding box center [75, 418] width 13 height 13
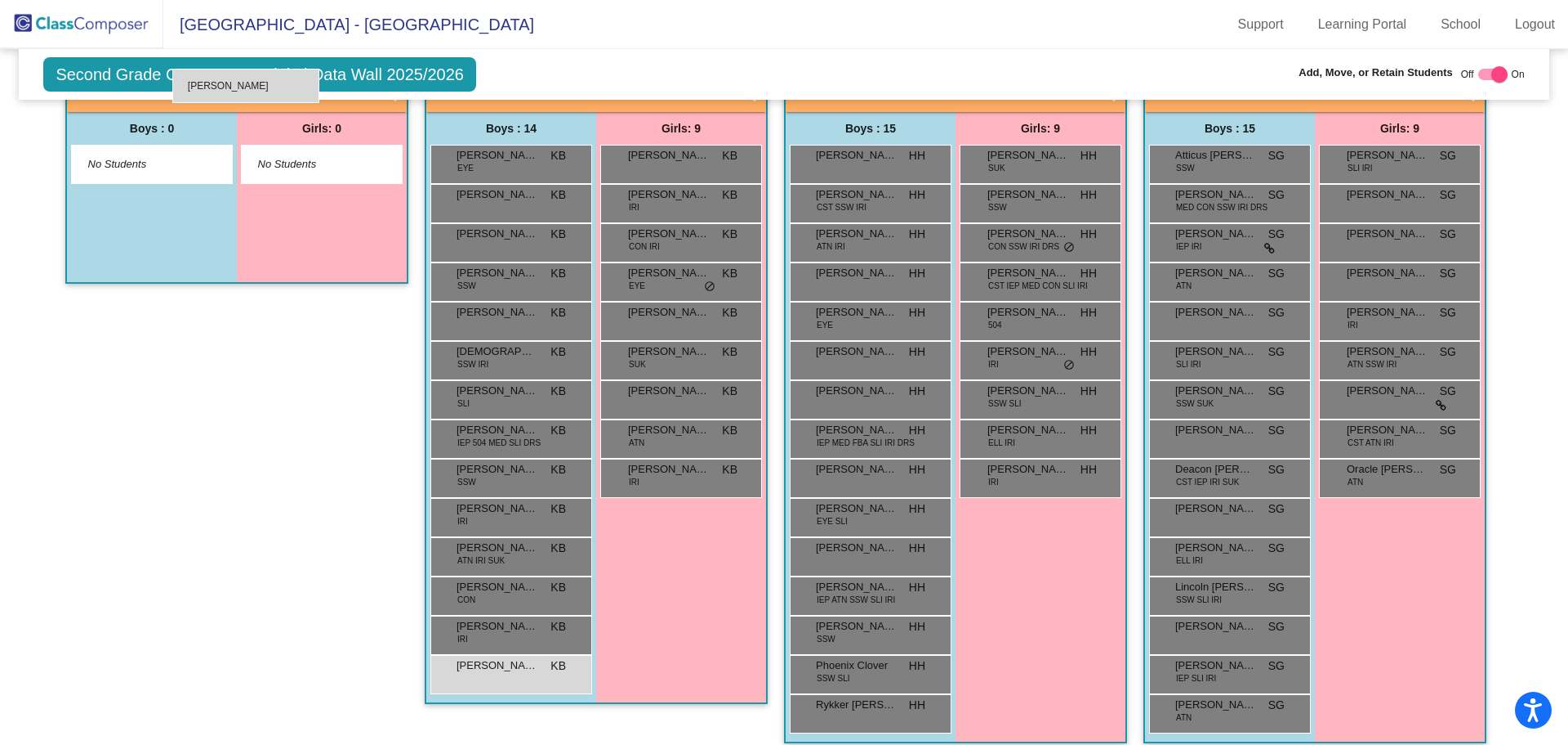
scroll to position [363, 0]
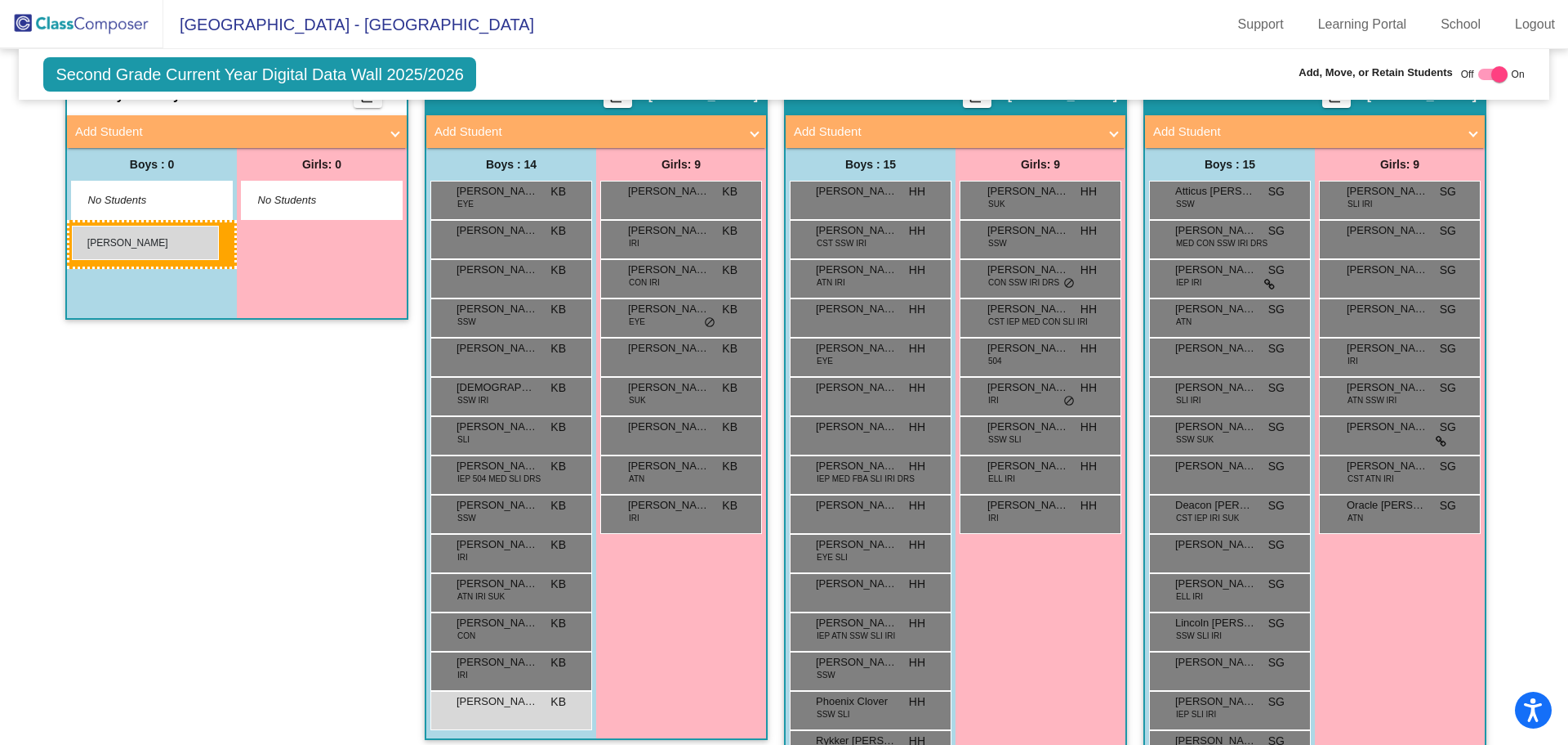
drag, startPoint x: 706, startPoint y: 306, endPoint x: 72, endPoint y: 226, distance: 639.0
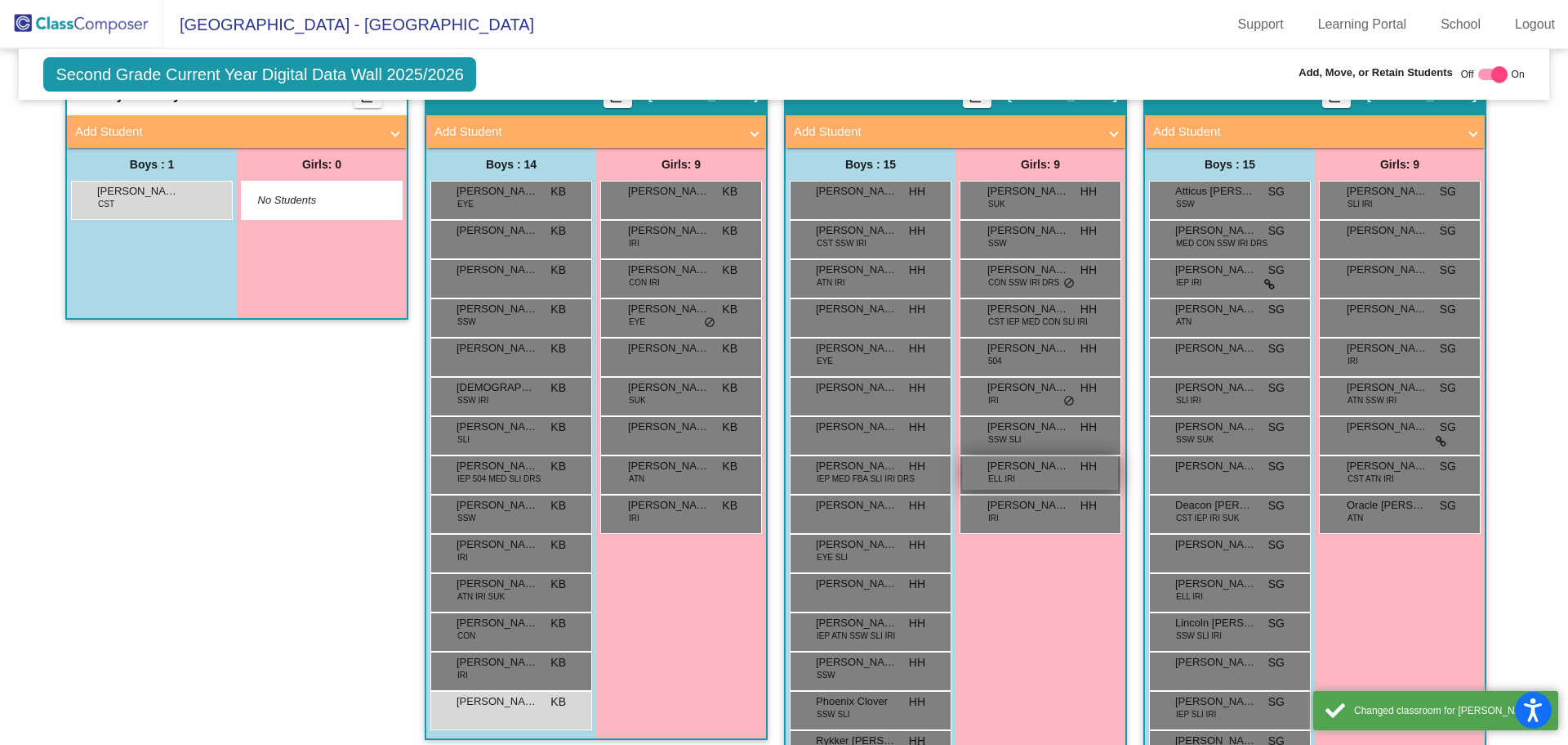
scroll to position [0, 0]
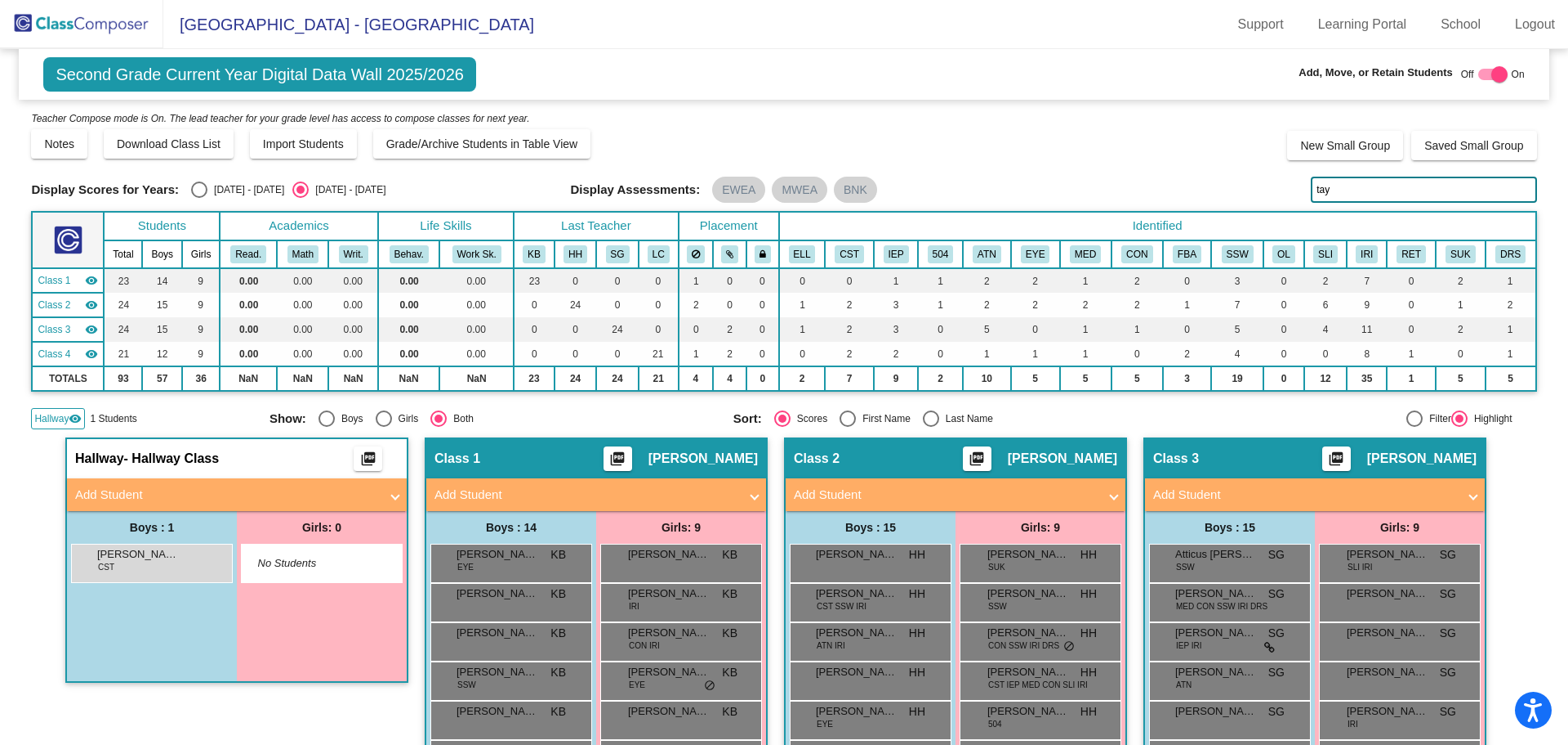
click at [51, 23] on img at bounding box center [81, 24] width 163 height 48
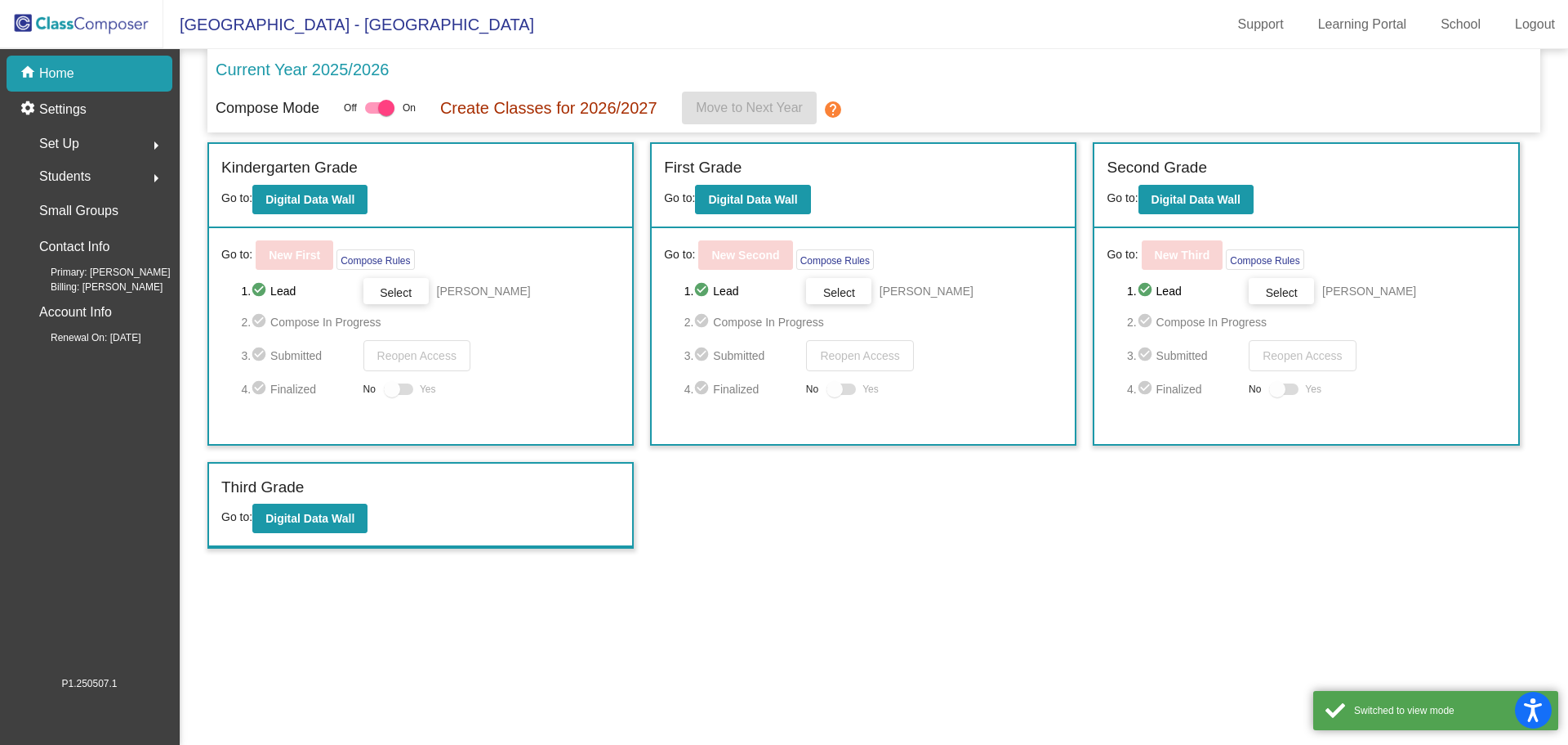
click at [79, 178] on span "Students" at bounding box center [64, 176] width 51 height 23
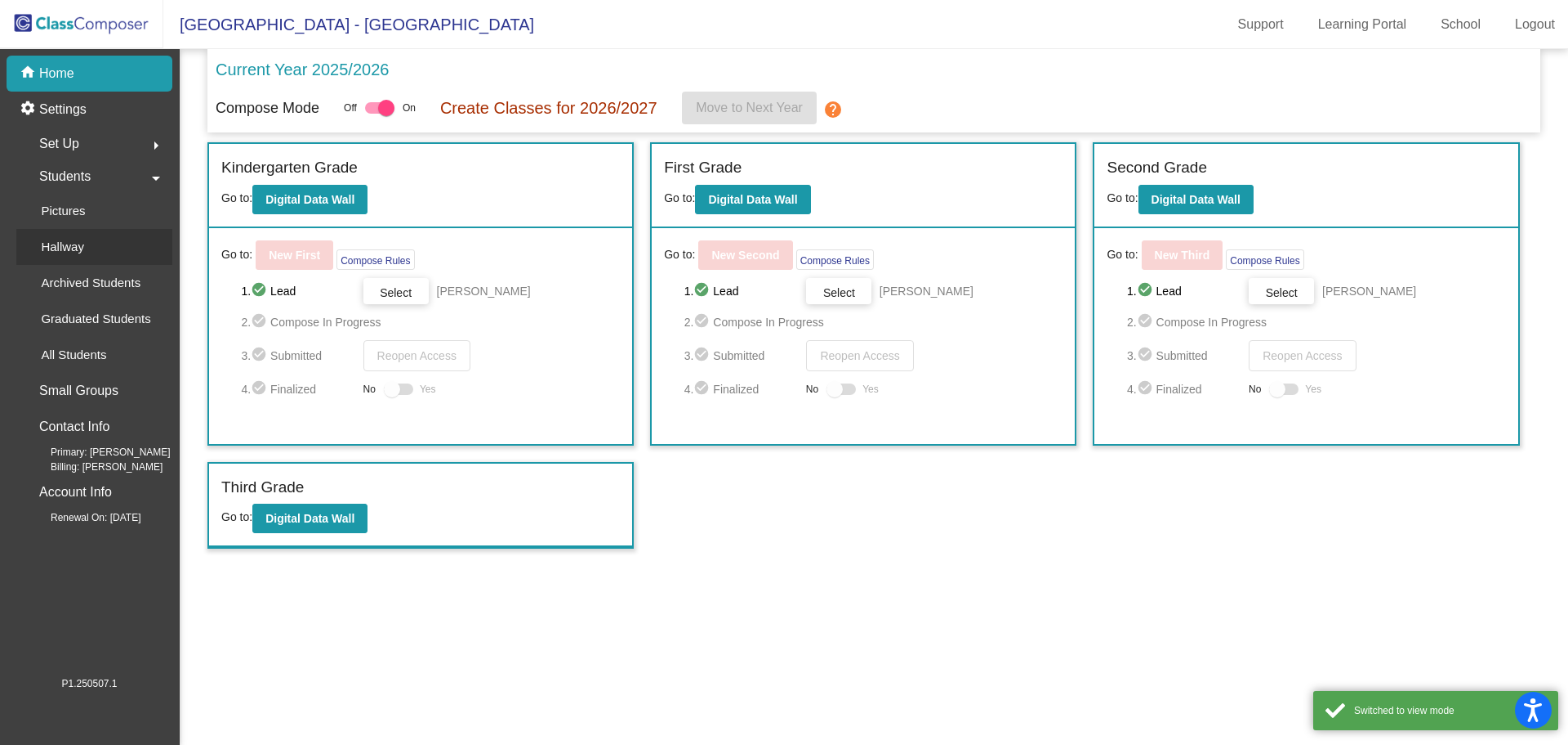
click at [78, 245] on p "Hallway" at bounding box center [62, 247] width 43 height 20
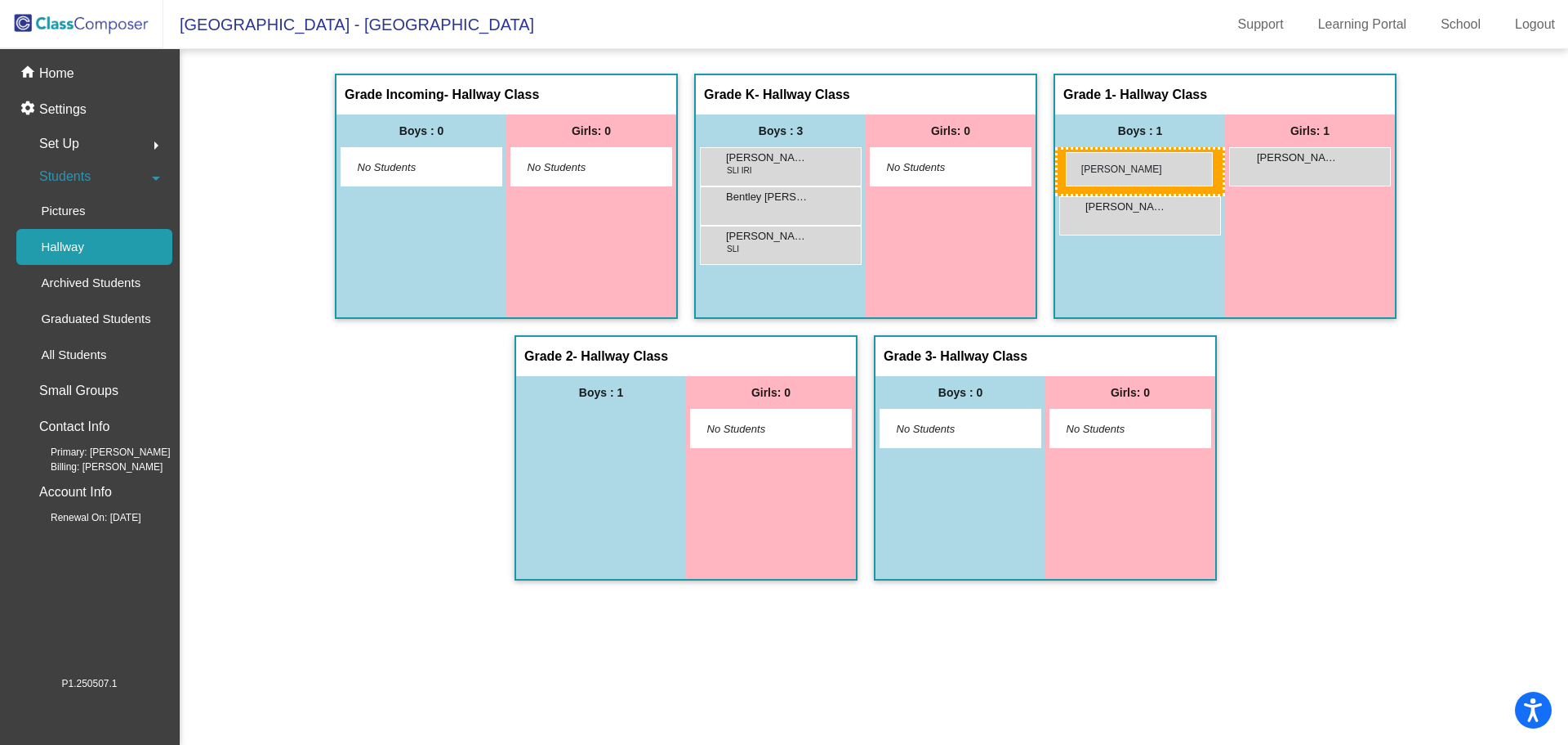
drag, startPoint x: 594, startPoint y: 423, endPoint x: 1066, endPoint y: 152, distance: 544.3
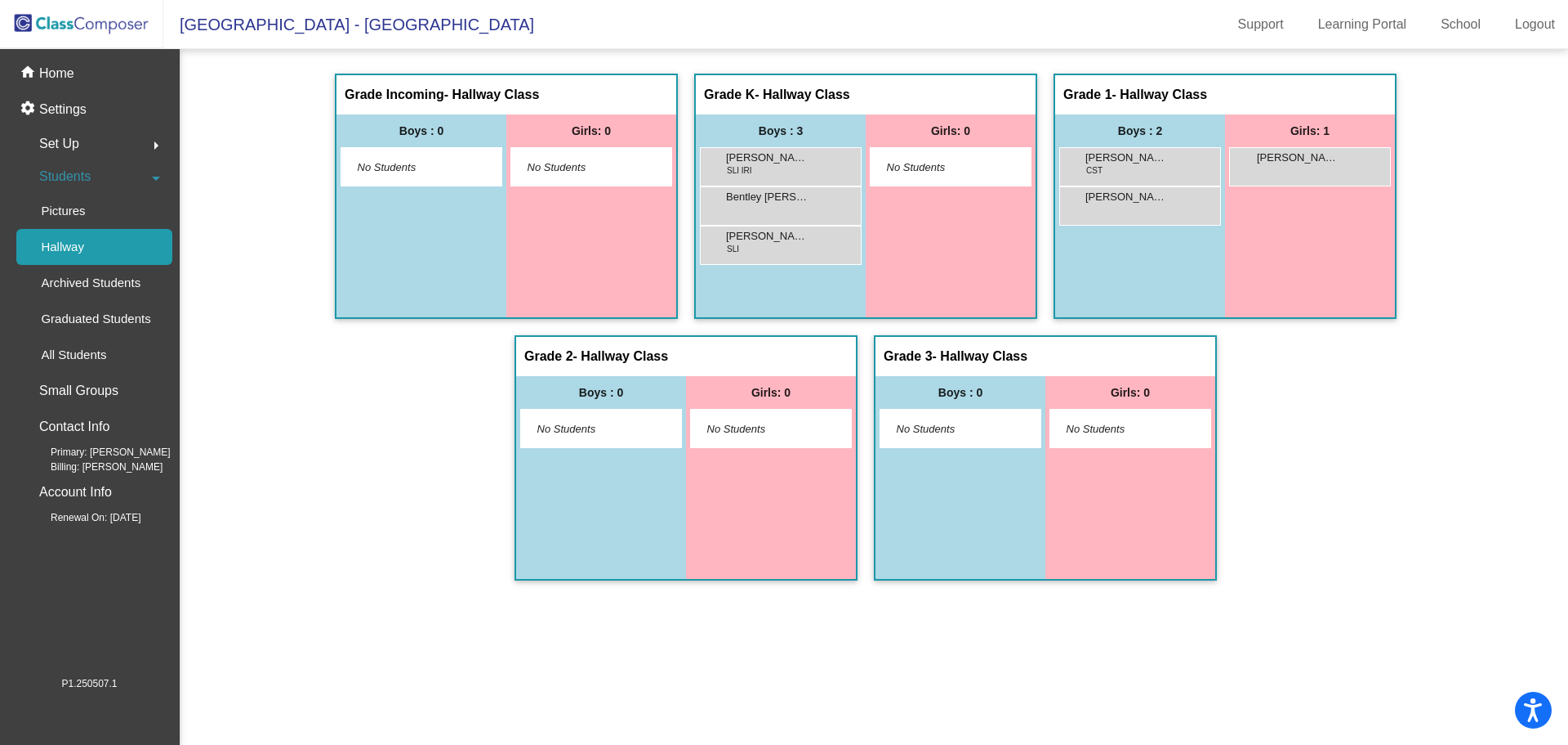
click at [95, 18] on img at bounding box center [81, 24] width 163 height 48
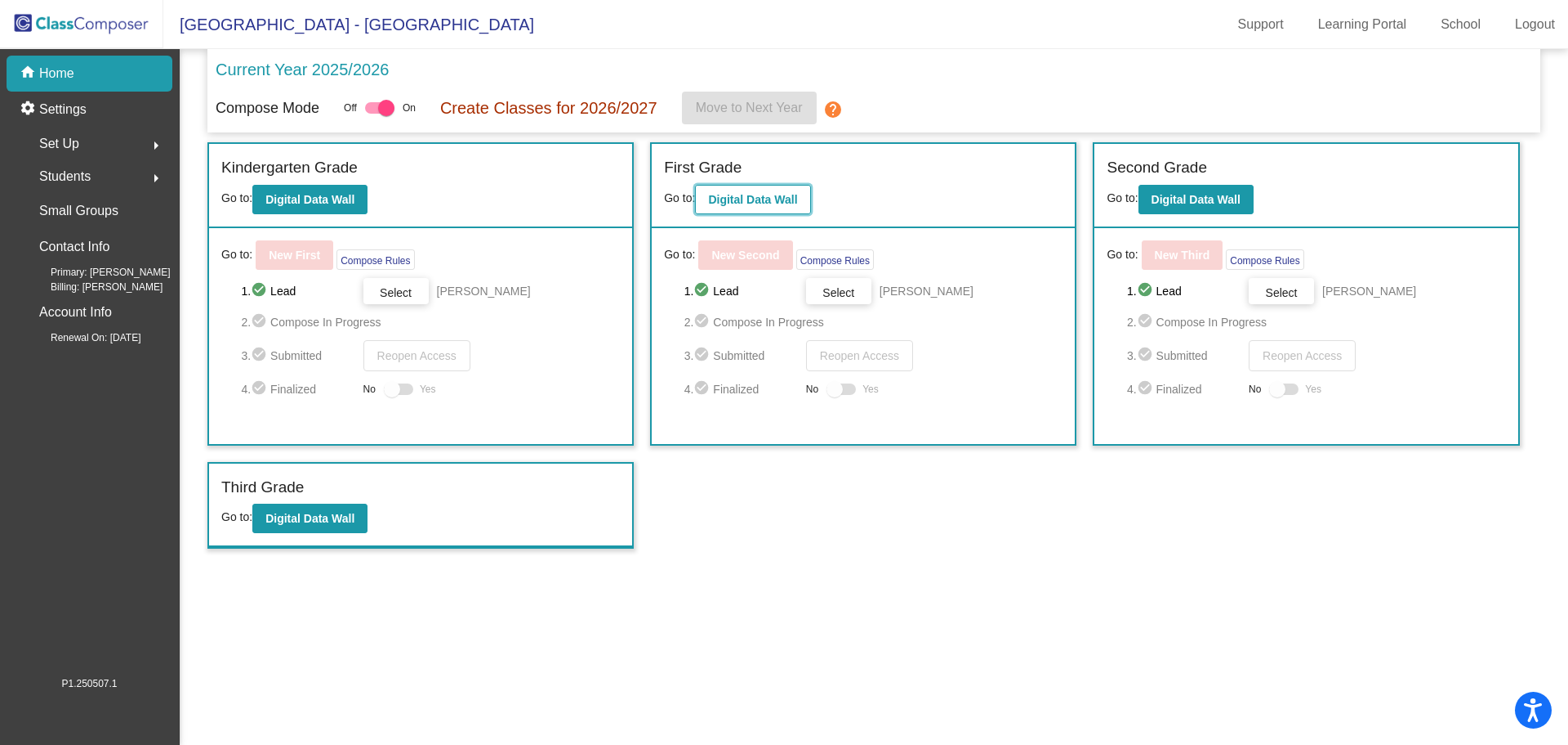
click at [763, 196] on b "Digital Data Wall" at bounding box center [753, 199] width 89 height 13
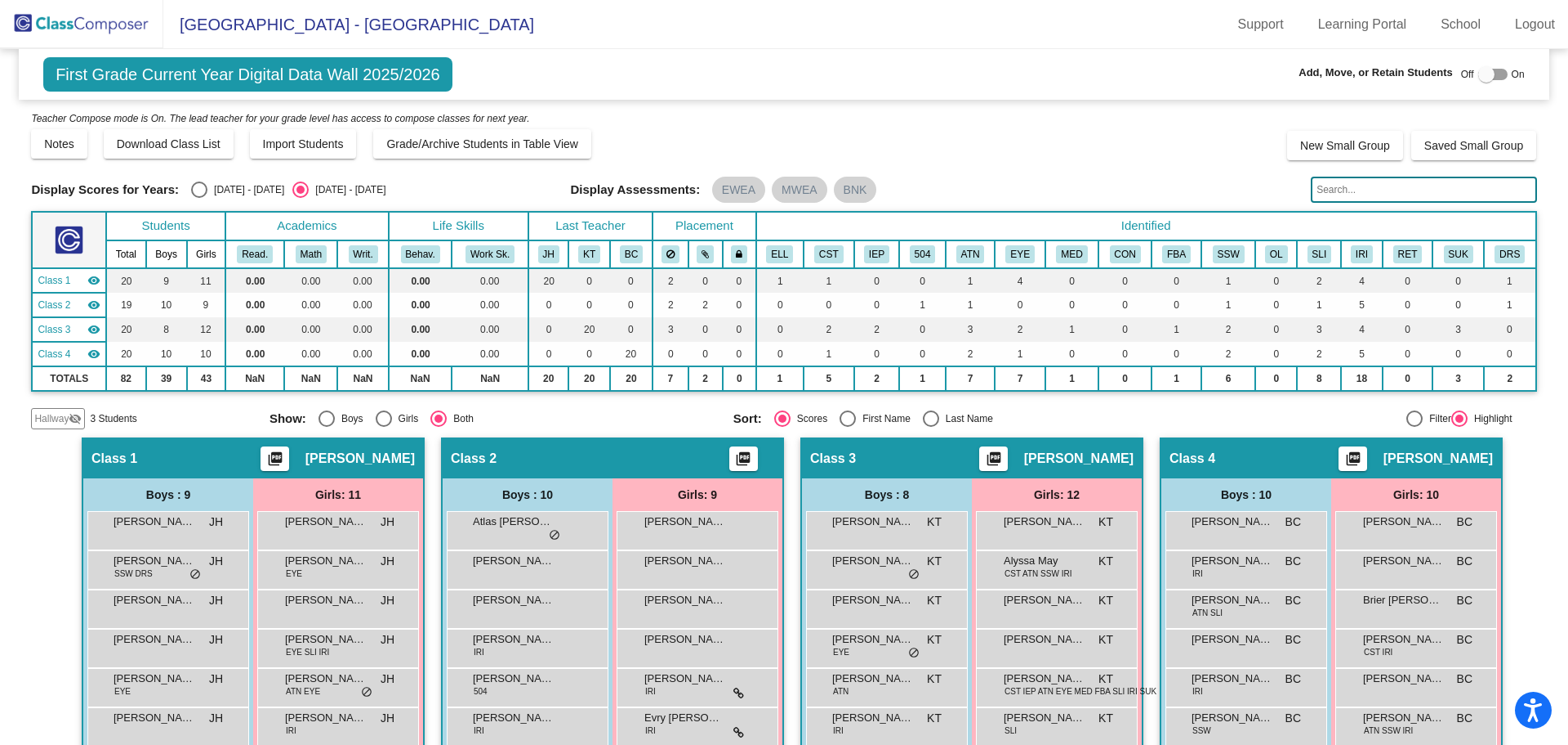
click at [74, 417] on mat-icon "visibility_off" at bounding box center [75, 418] width 13 height 13
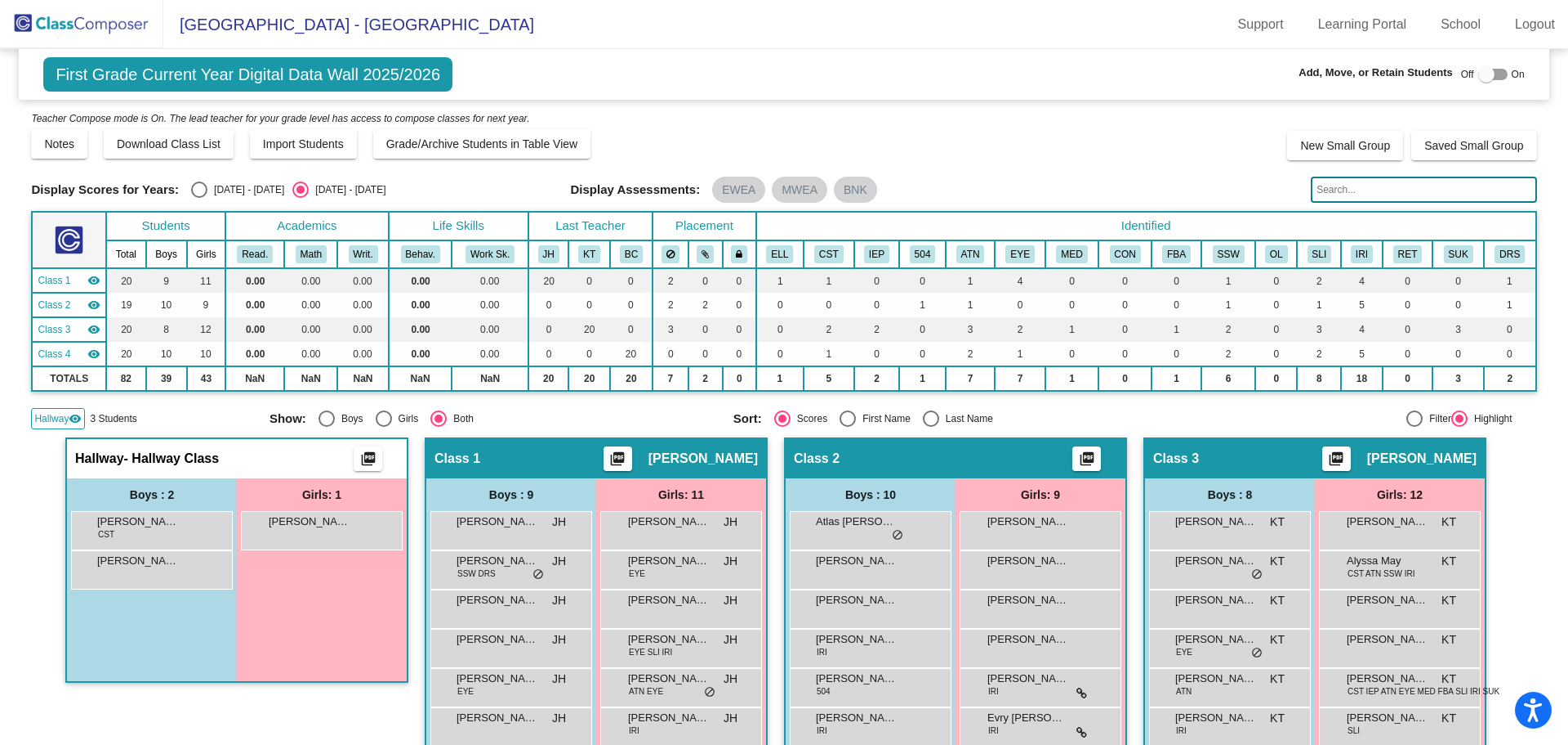
click at [107, 21] on img at bounding box center [81, 24] width 163 height 48
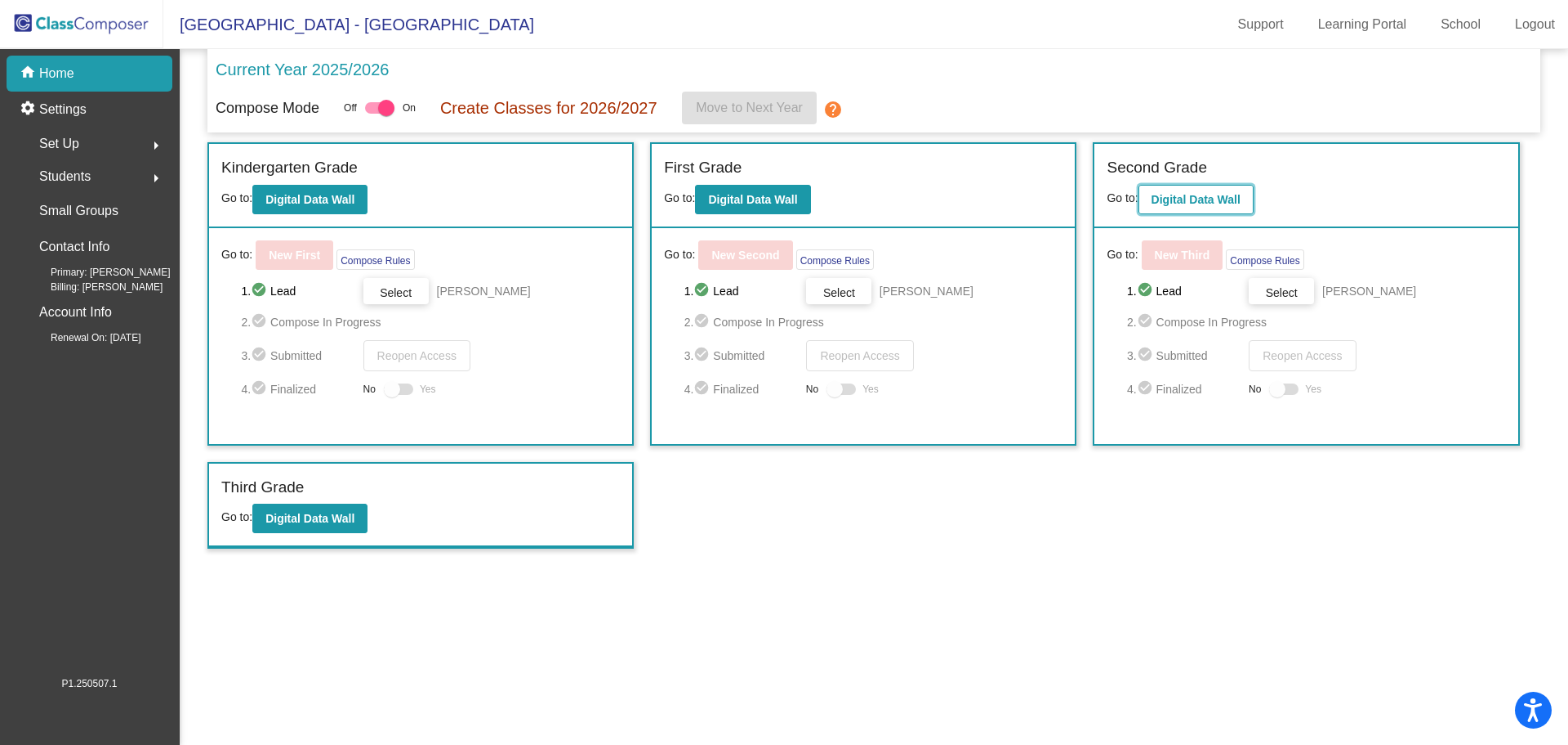
click at [1213, 195] on b "Digital Data Wall" at bounding box center [1195, 199] width 89 height 13
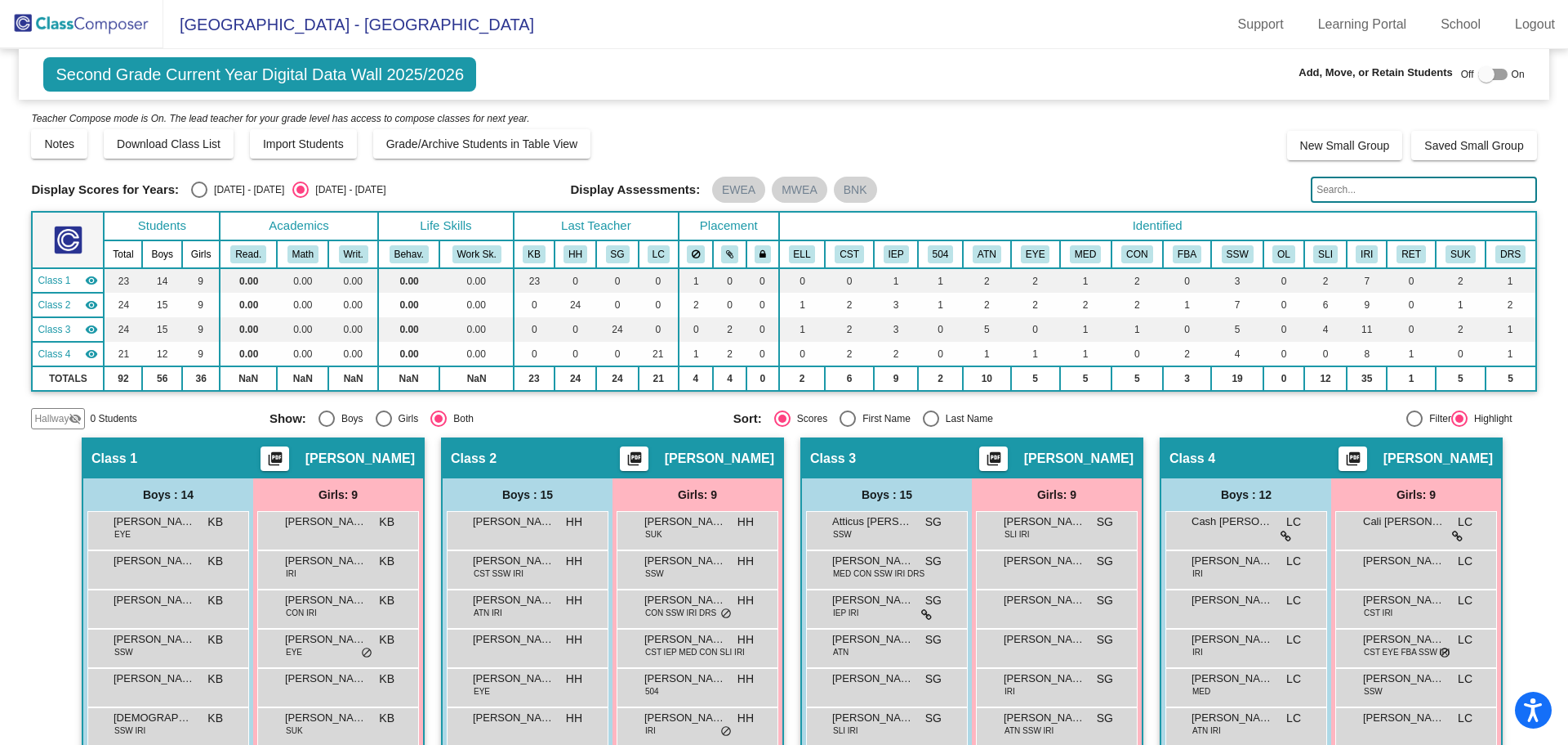
click at [75, 414] on mat-icon "visibility_off" at bounding box center [75, 418] width 13 height 13
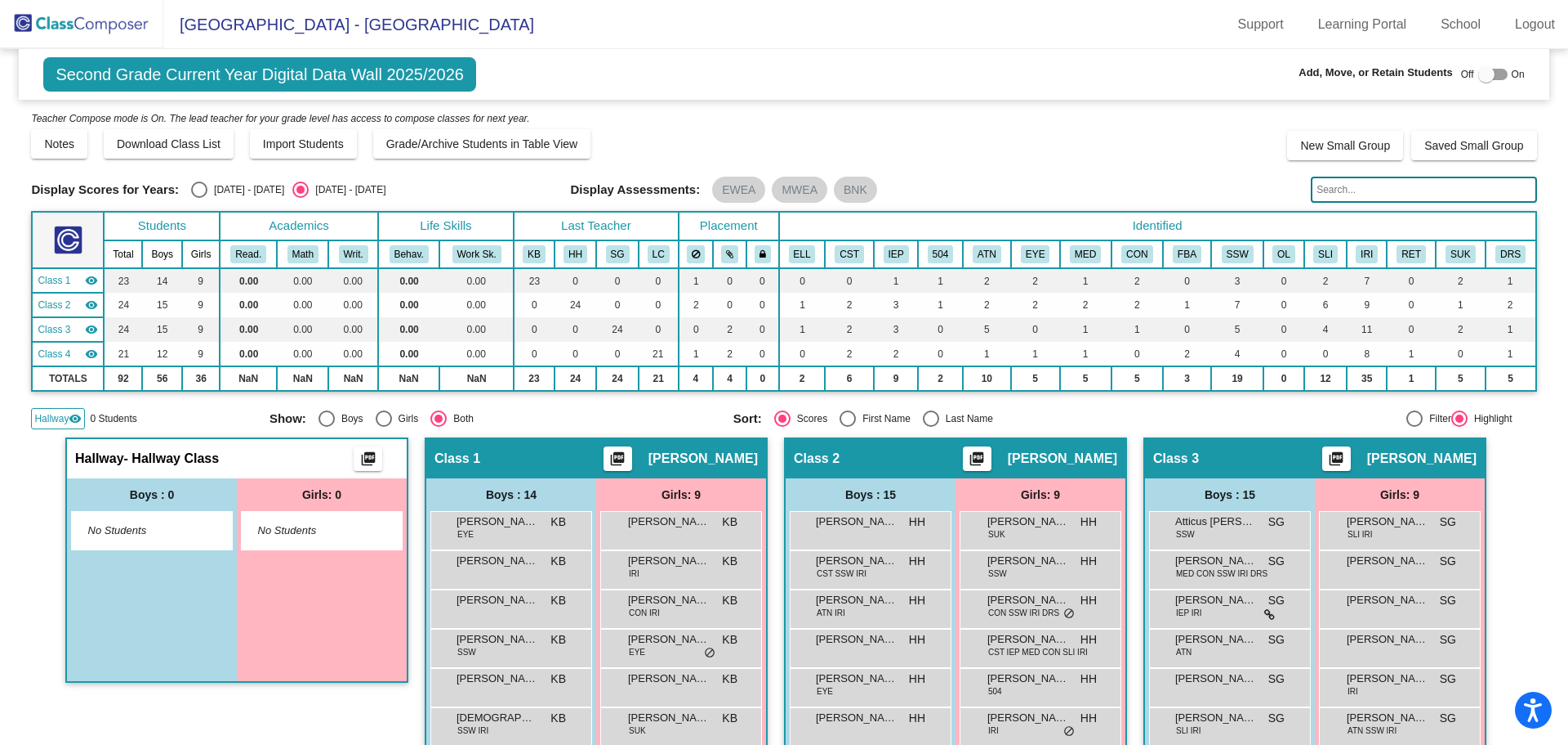
click at [116, 27] on img at bounding box center [81, 24] width 163 height 48
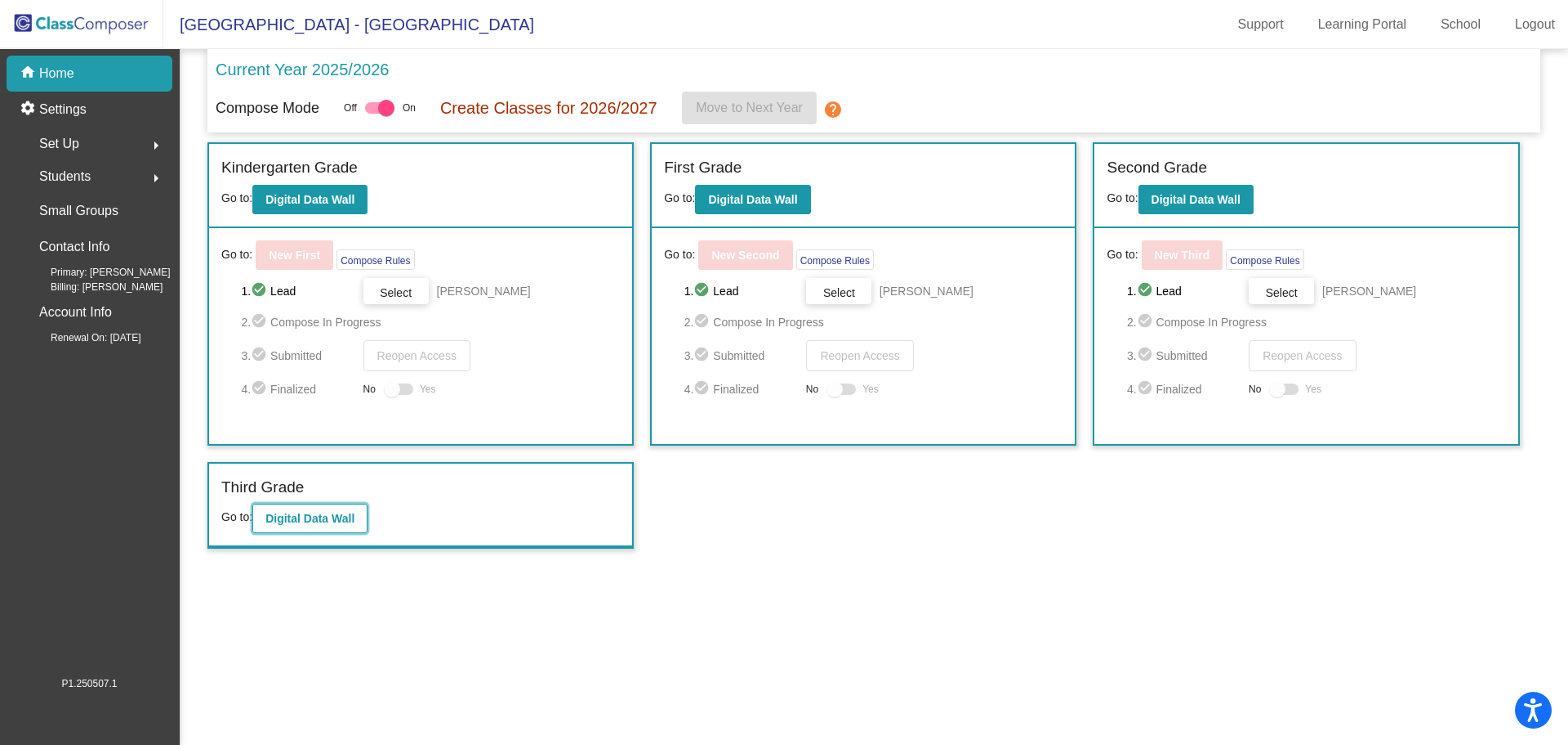
click at [299, 519] on b "Digital Data Wall" at bounding box center [310, 518] width 89 height 13
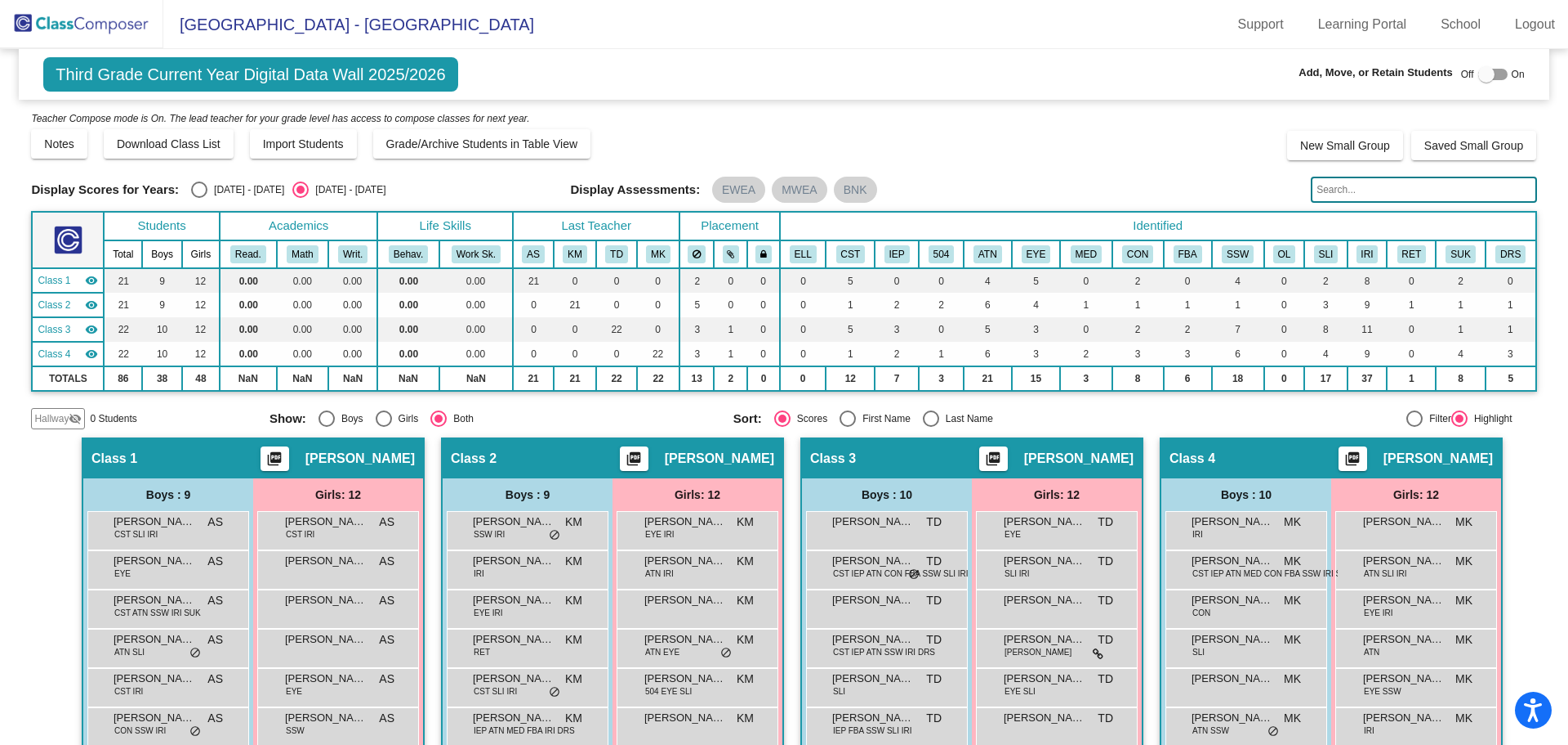
click at [76, 414] on mat-icon "visibility_off" at bounding box center [75, 418] width 13 height 13
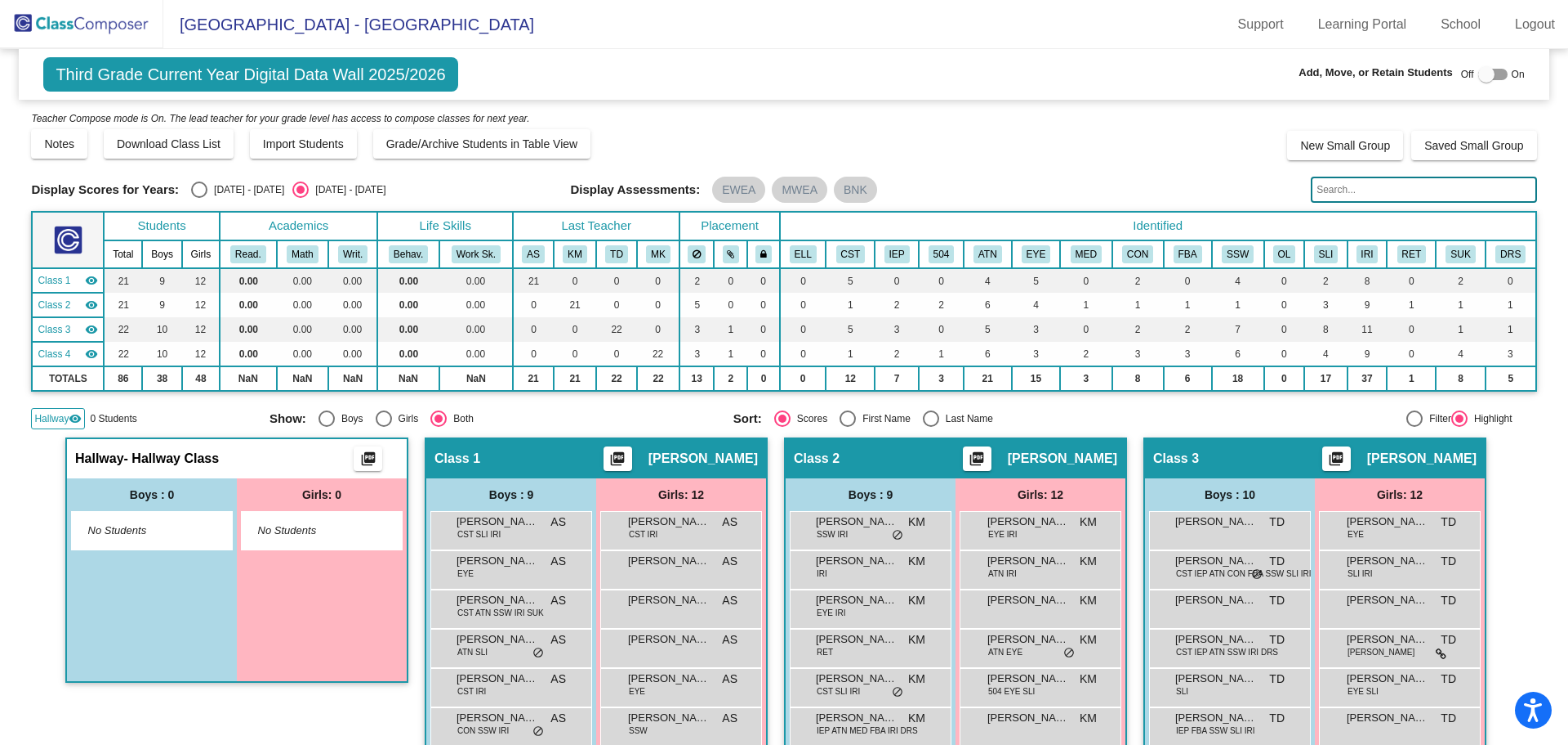
click at [83, 22] on img at bounding box center [81, 24] width 163 height 48
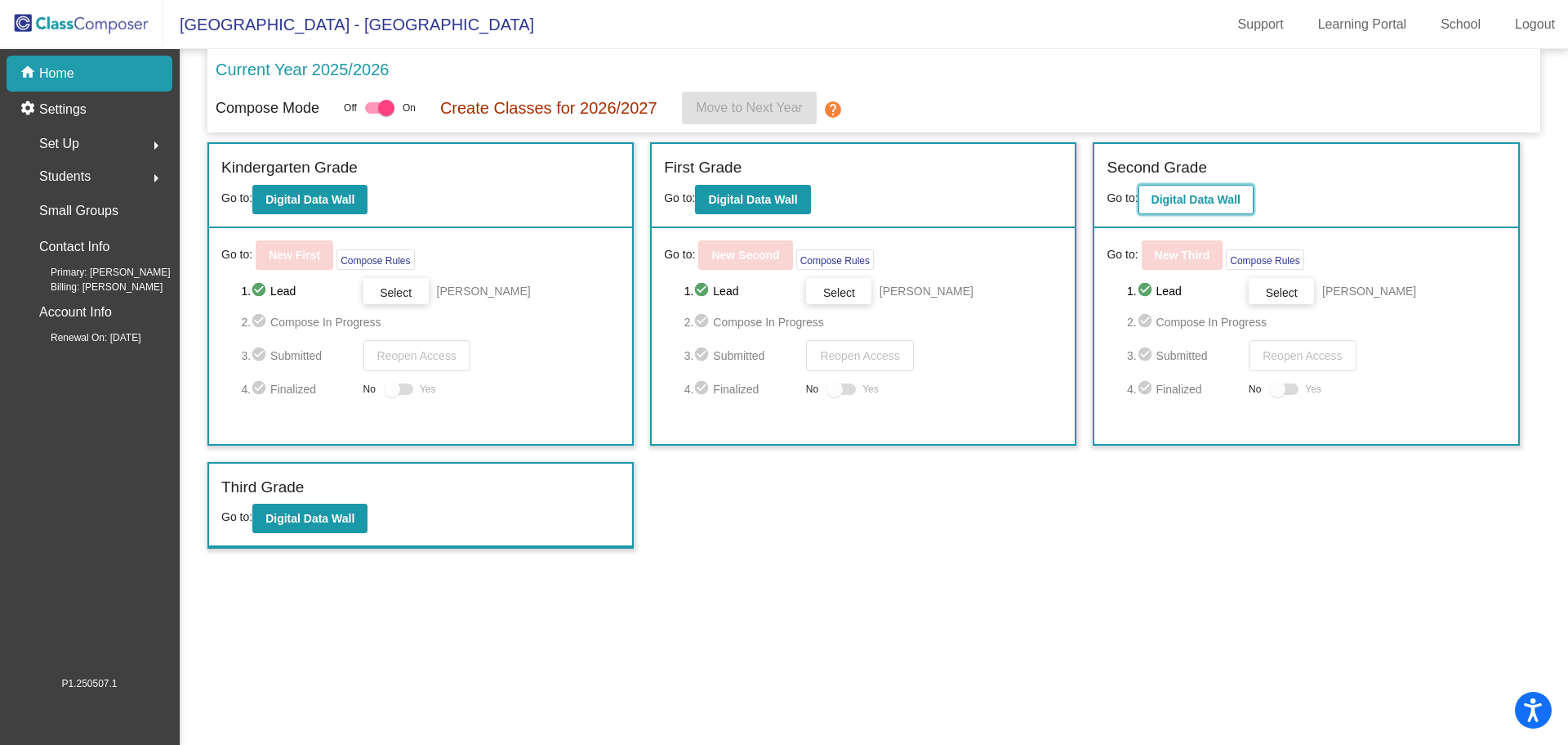
click at [1227, 199] on b "Digital Data Wall" at bounding box center [1195, 199] width 89 height 13
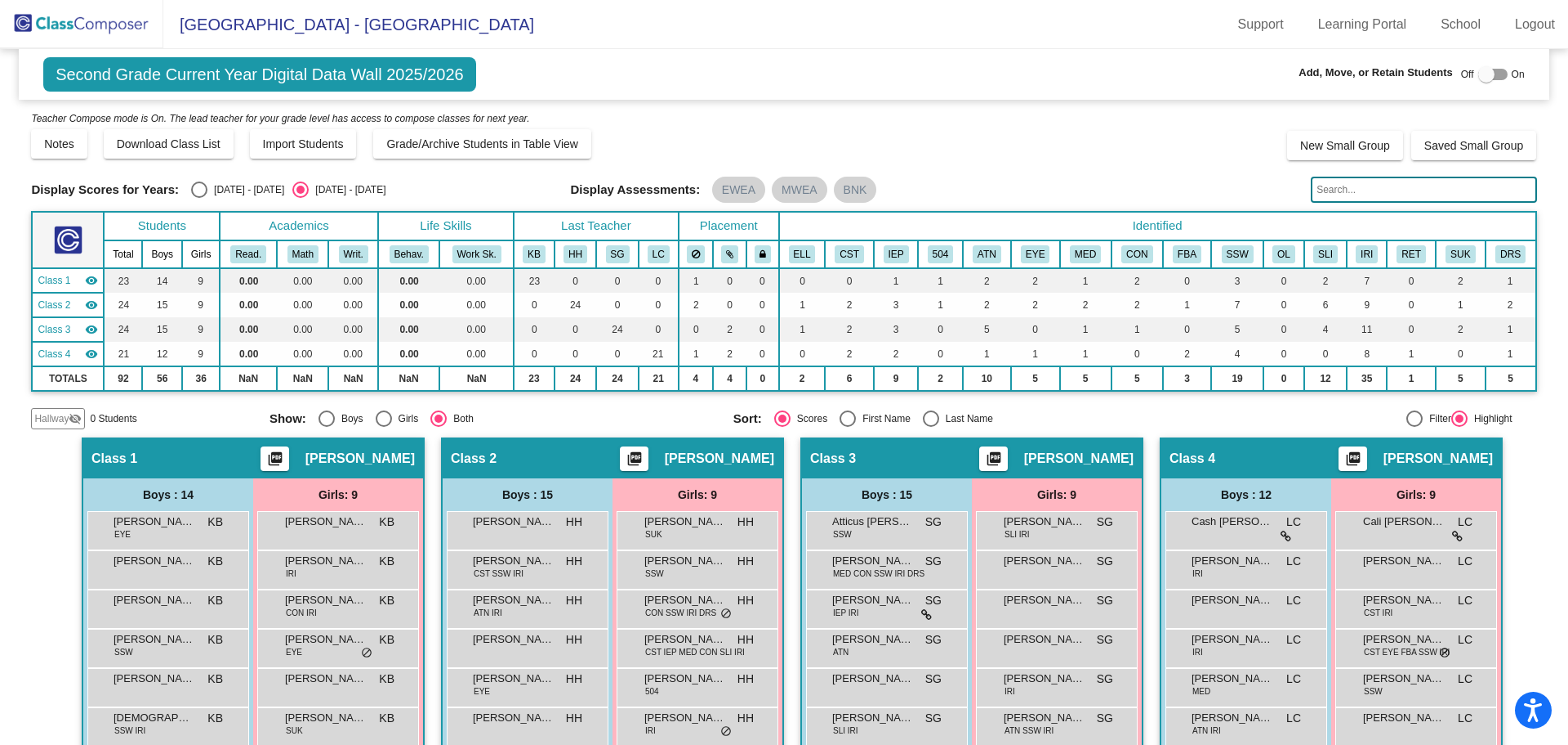
click at [1491, 78] on div at bounding box center [1492, 74] width 29 height 11
checkbox input "true"
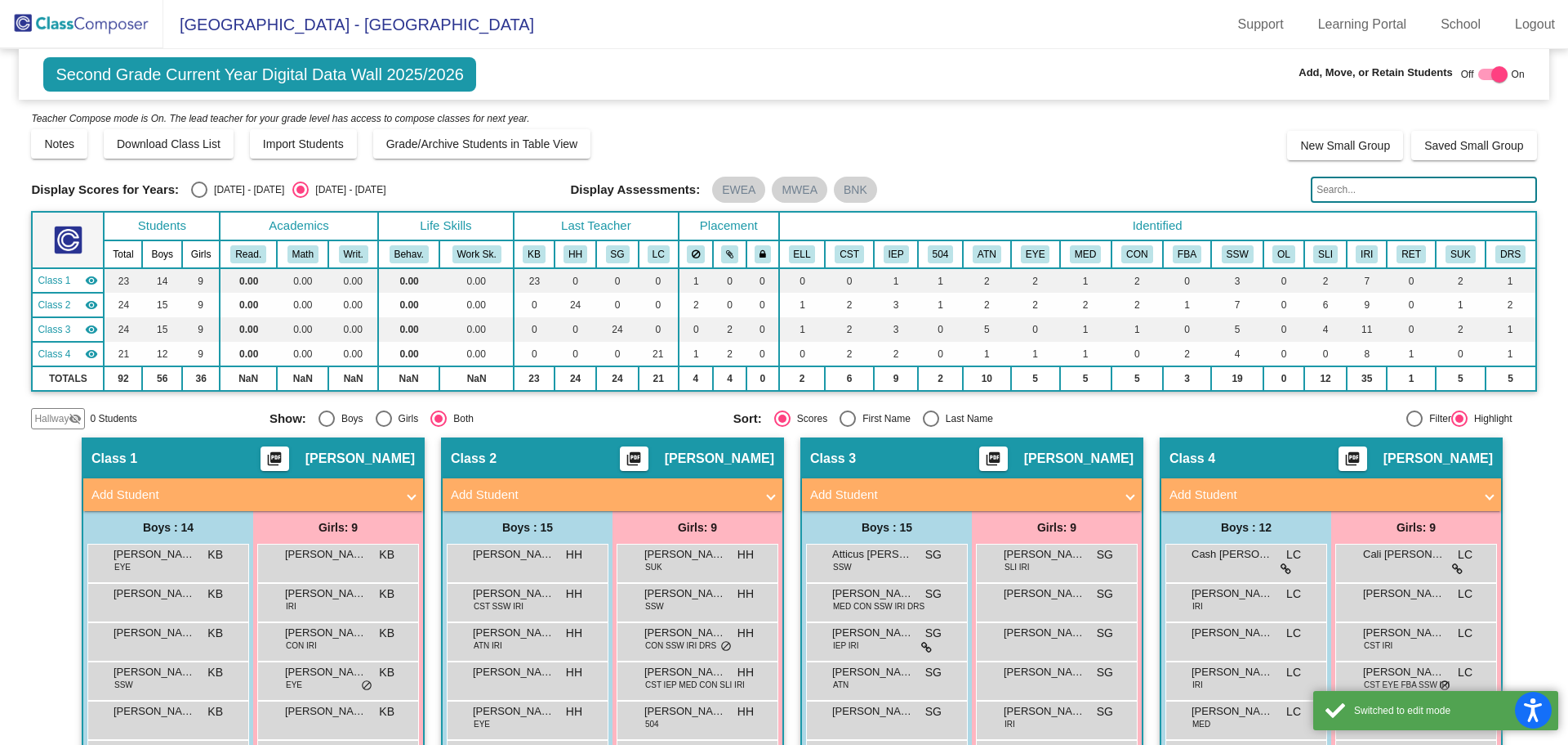
click at [69, 421] on mat-icon "visibility_off" at bounding box center [75, 418] width 13 height 13
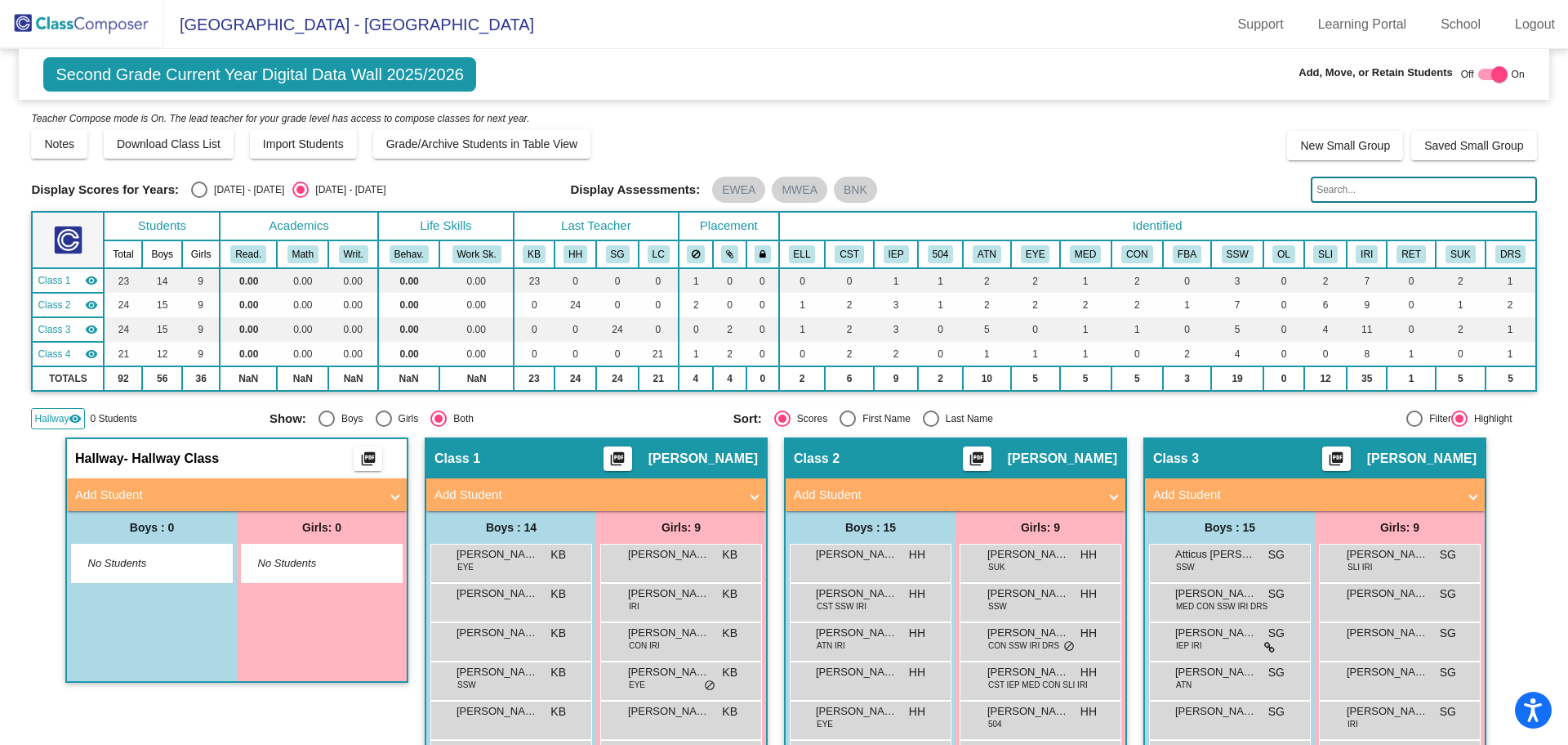
click at [349, 496] on mat-panel-title "Add Student" at bounding box center [227, 494] width 304 height 19
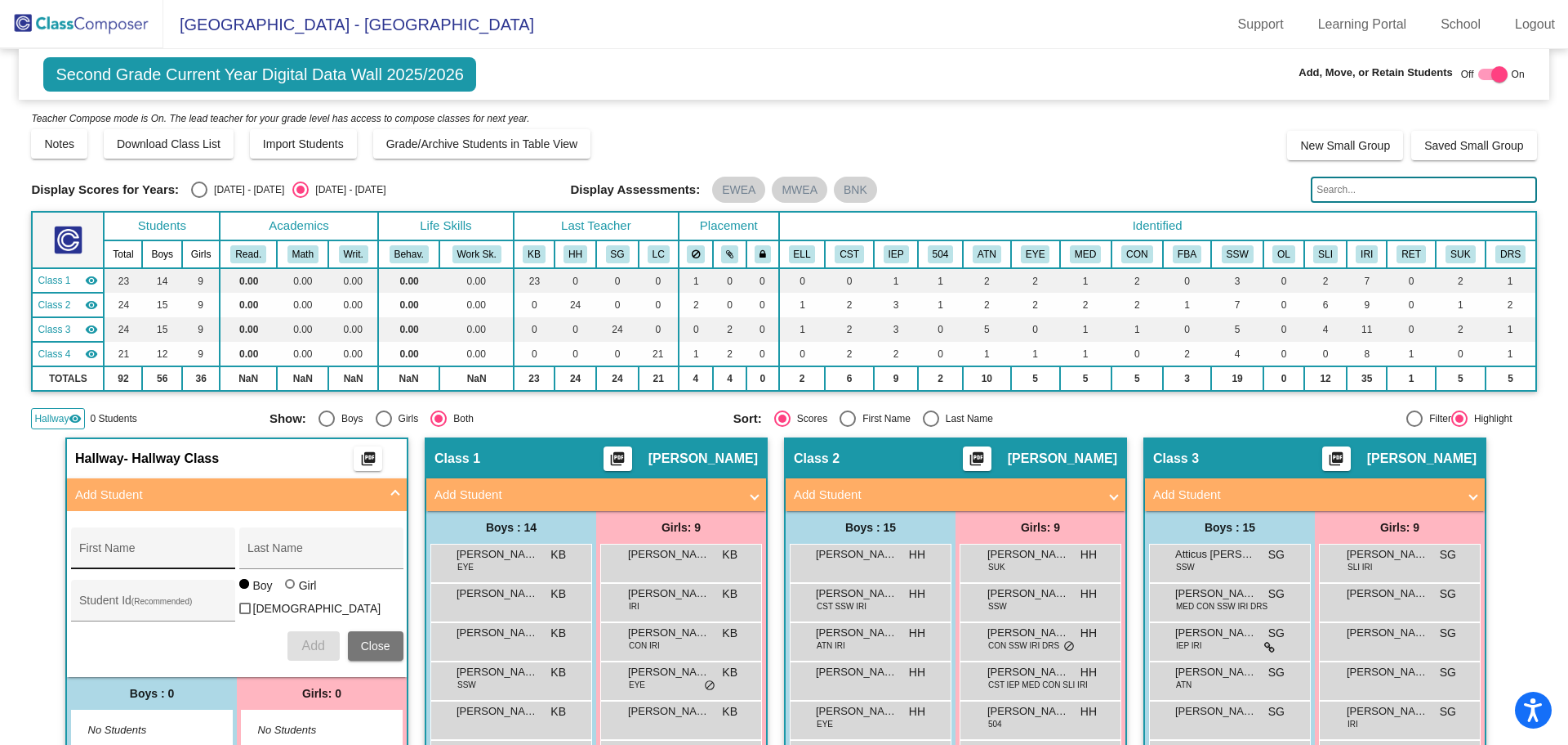
click at [119, 548] on input "First Name" at bounding box center [152, 554] width 147 height 13
type input "[PERSON_NAME]"
type input "3610185"
click at [288, 588] on div at bounding box center [290, 584] width 10 height 10
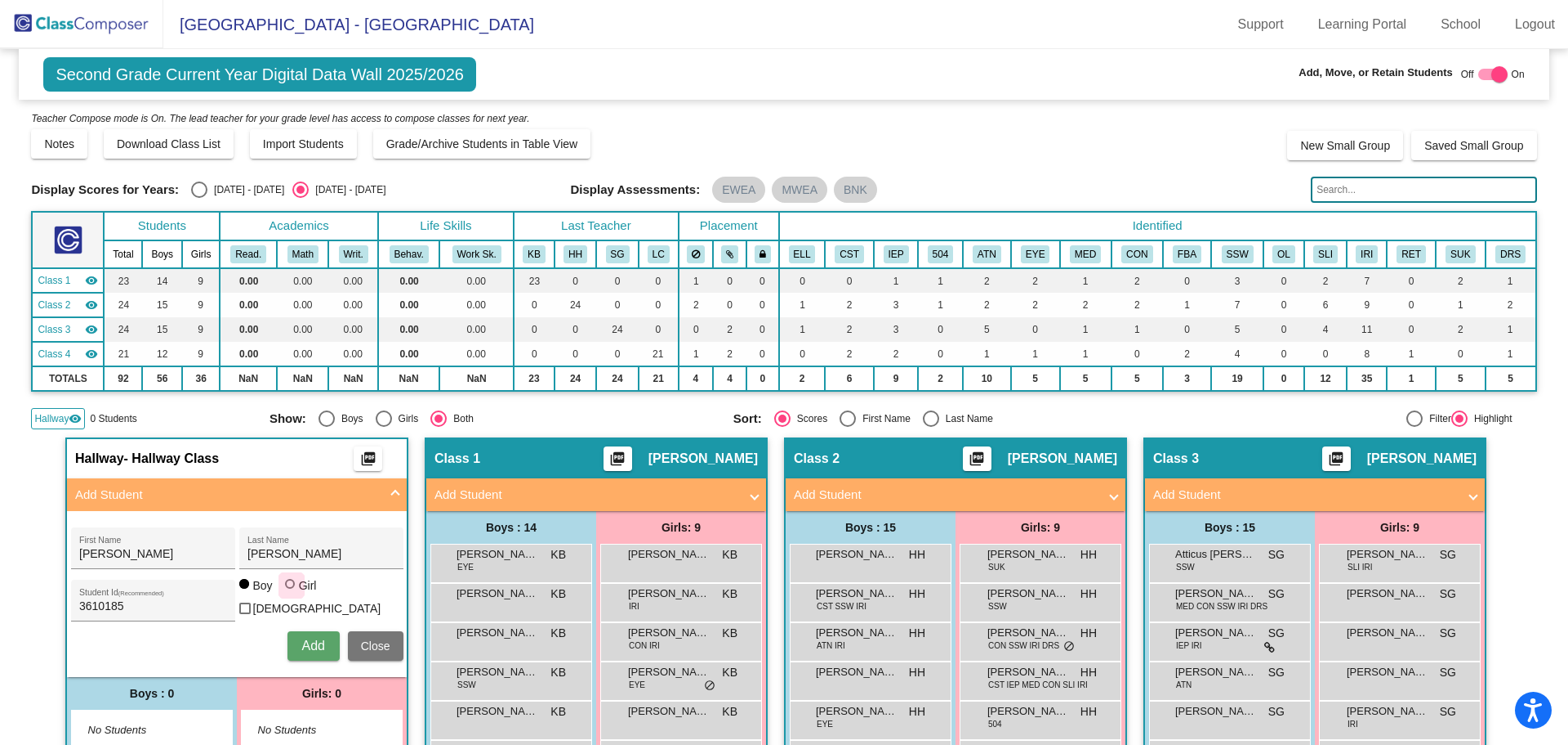
click at [291, 593] on input "Girl" at bounding box center [291, 592] width 1 height 1
radio input "true"
click at [306, 641] on span "Add" at bounding box center [313, 645] width 23 height 14
